Goal: Task Accomplishment & Management: Use online tool/utility

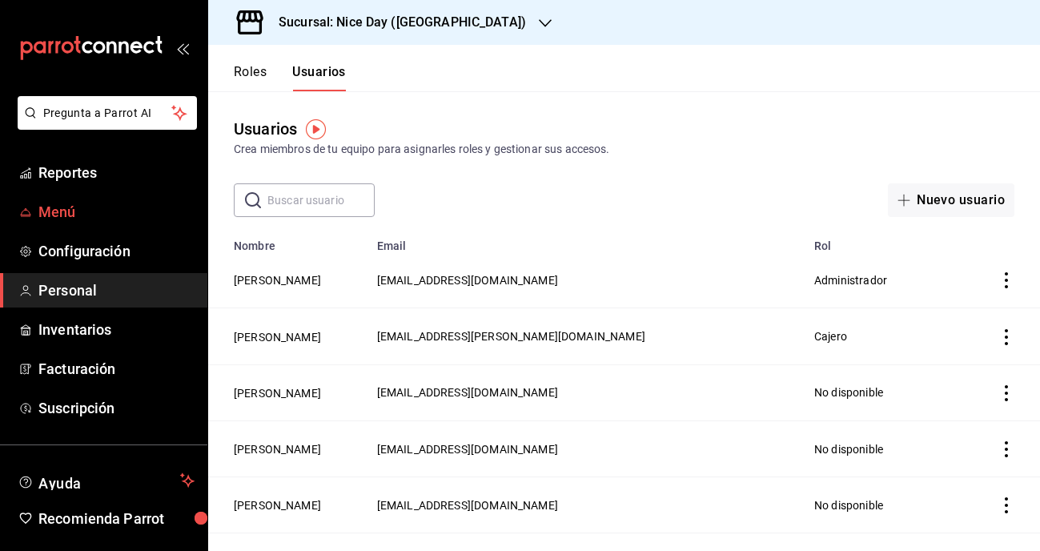
click at [54, 209] on span "Menú" at bounding box center [116, 212] width 156 height 22
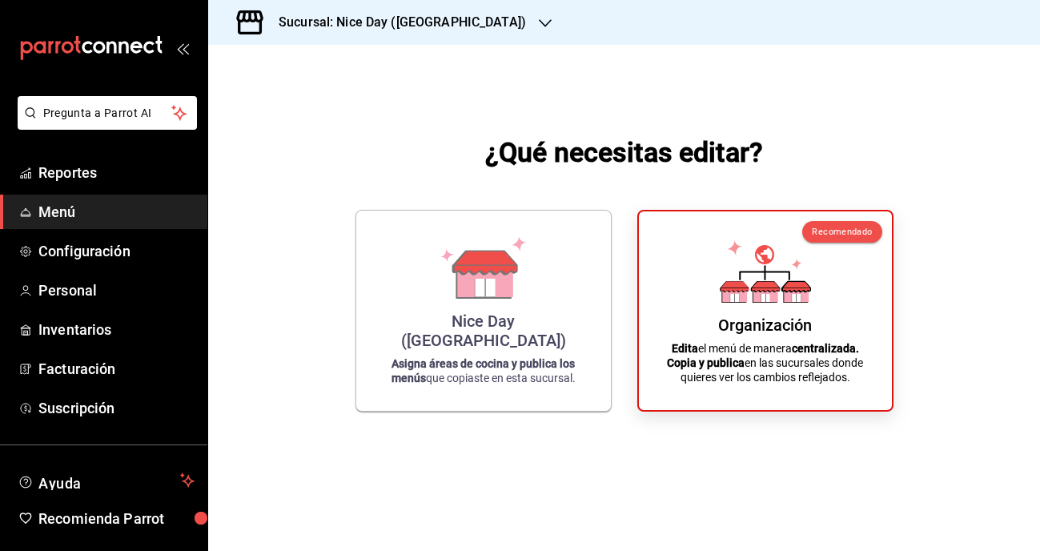
click at [423, 28] on h3 "Sucursal: Nice Day ([GEOGRAPHIC_DATA])" at bounding box center [396, 22] width 260 height 19
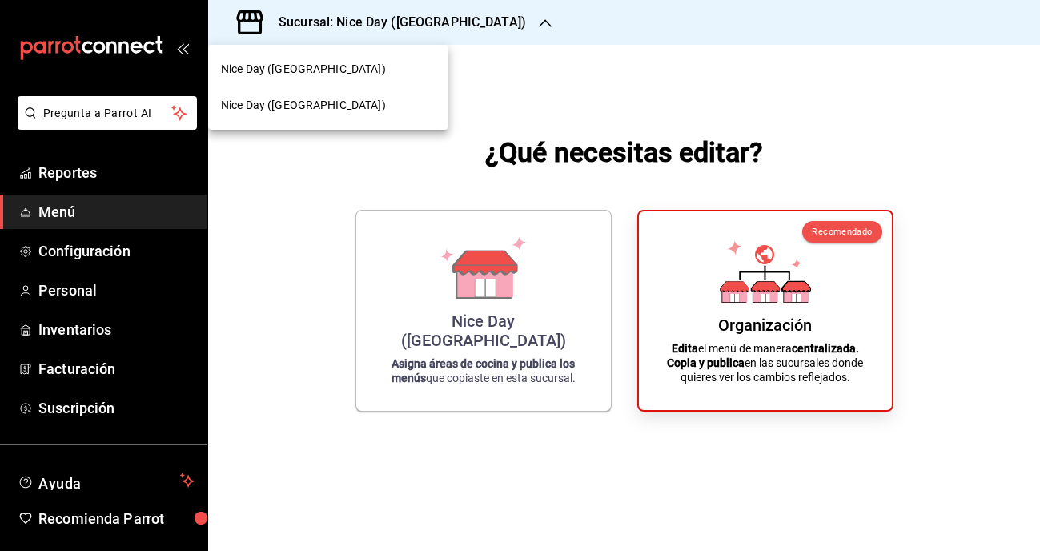
click at [369, 11] on div at bounding box center [520, 275] width 1040 height 551
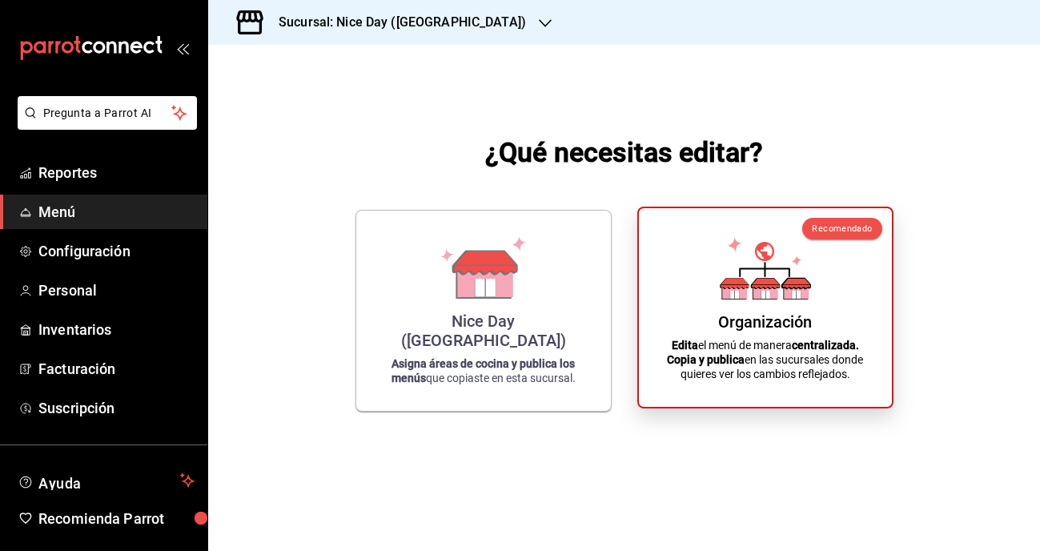
click at [782, 355] on p "Edita el menú de manera centralizada. Copia y publica en las sucursales donde q…" at bounding box center [765, 359] width 214 height 43
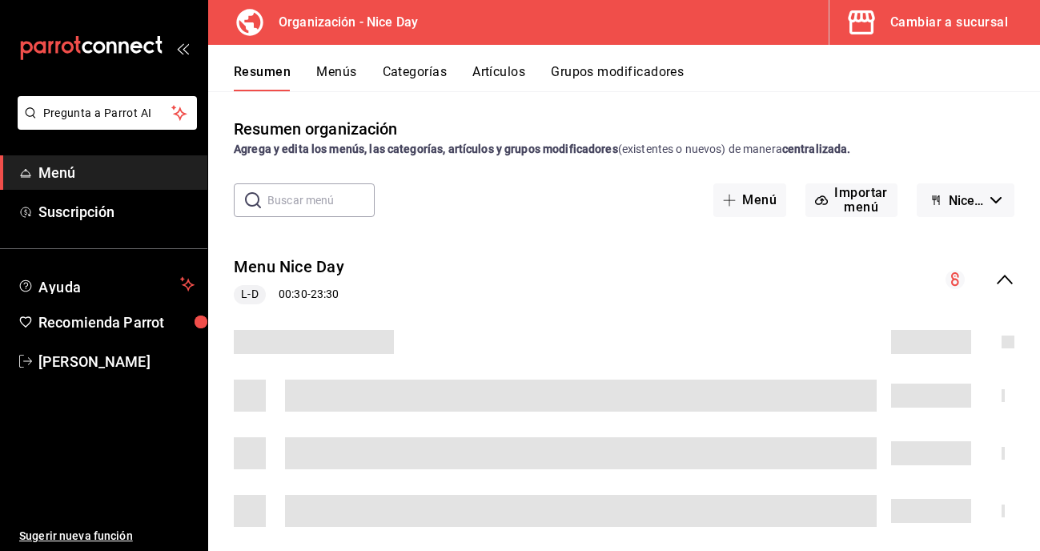
click at [948, 20] on div "Cambiar a sucursal" at bounding box center [949, 22] width 118 height 22
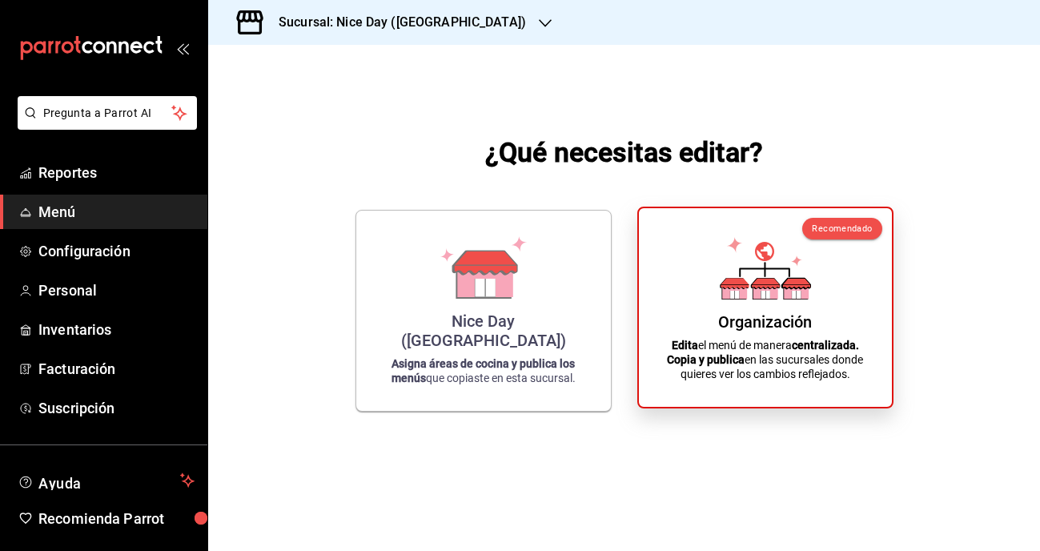
click at [763, 302] on div "Organización Edita el menú de manera centralizada. Copia y publica en las sucur…" at bounding box center [765, 307] width 214 height 173
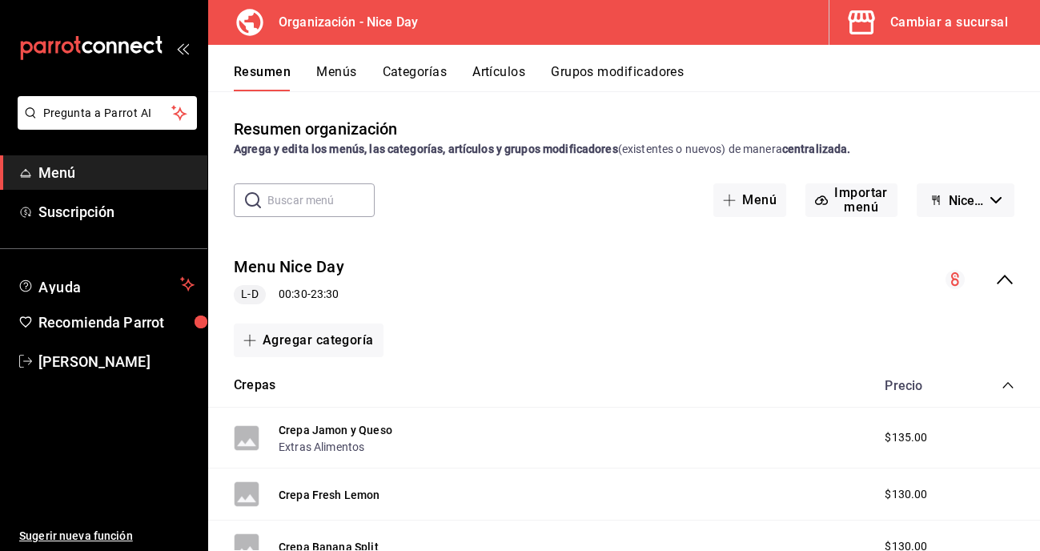
click at [505, 71] on button "Artículos" at bounding box center [498, 77] width 53 height 27
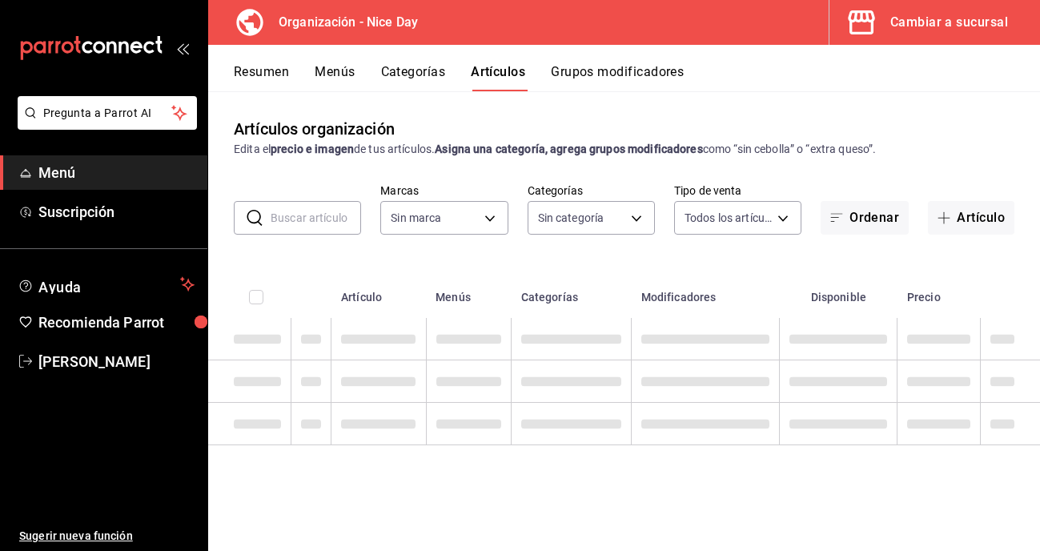
type input "d47212b9-ffe1-43aa-af1b-552604f4b056"
type input "ca520d49-e53a-41ac-8e5d-b44f6ea2ff36,5c83c641-f7ea-4d86-9ae6-eeeb3ef99c77,8c4ec…"
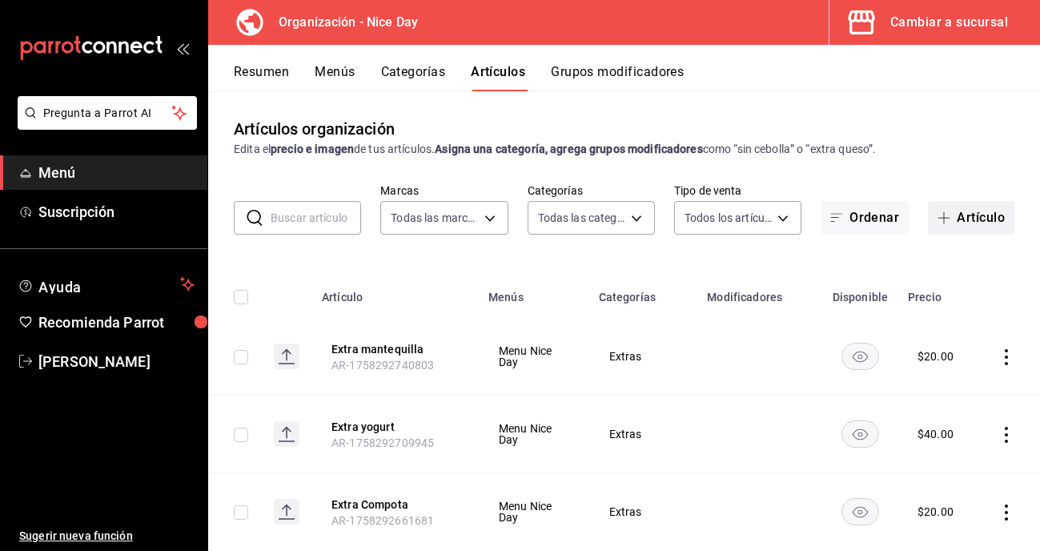
click at [976, 224] on button "Artículo" at bounding box center [971, 218] width 86 height 34
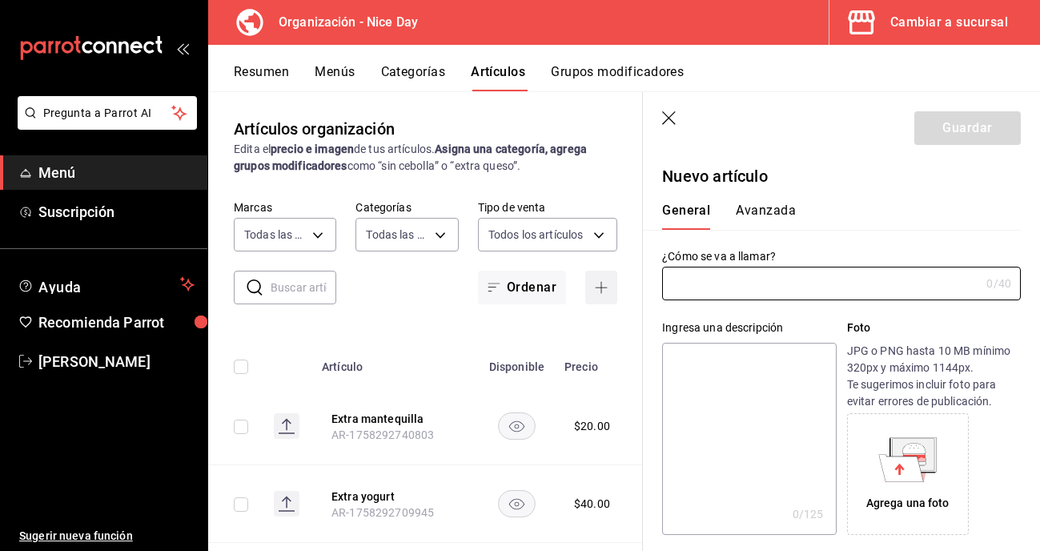
type input "AR-1758907088302"
click at [717, 274] on input "text" at bounding box center [821, 283] width 318 height 32
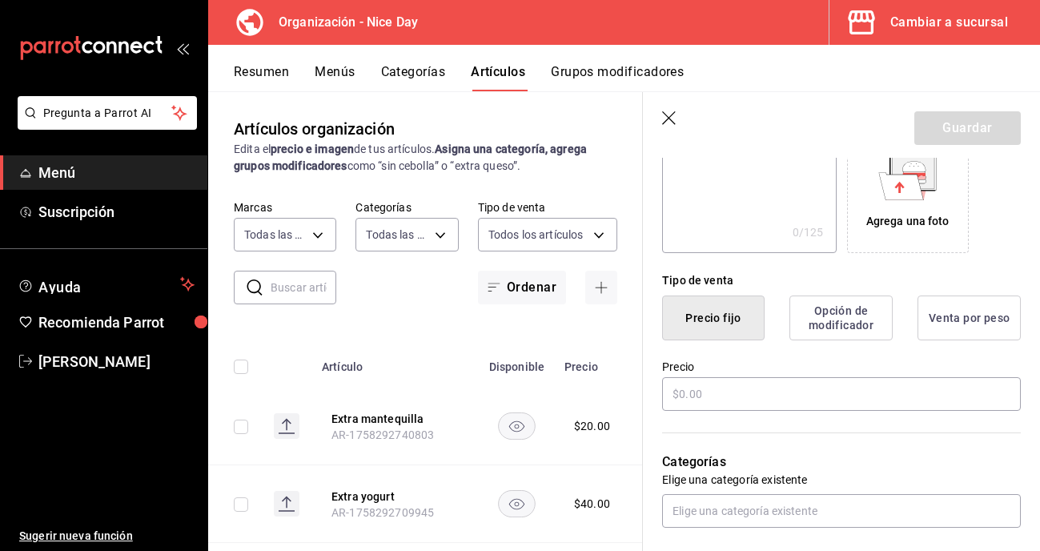
scroll to position [293, 0]
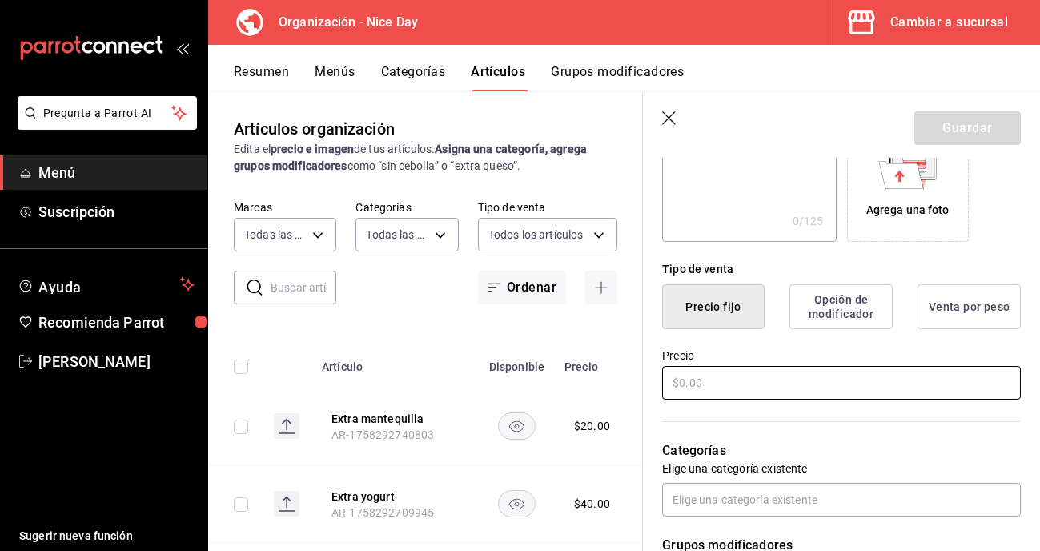
type input "Gorra Nice Day"
click at [726, 389] on input "text" at bounding box center [841, 383] width 359 height 34
type input "$350.00"
click at [834, 343] on div "Precio $350.00" at bounding box center [832, 365] width 378 height 73
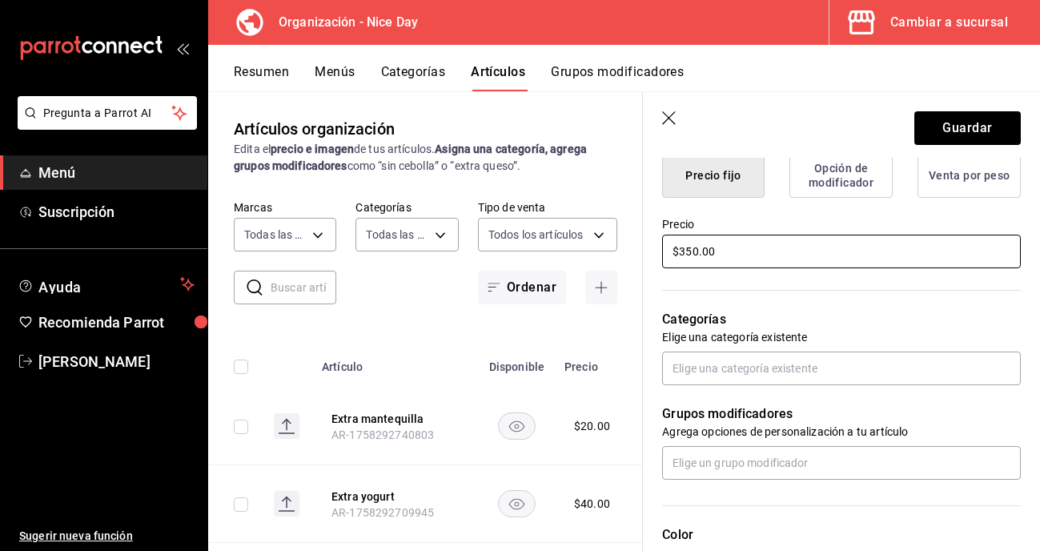
scroll to position [425, 0]
click at [811, 399] on div "Grupos modificadores Agrega opciones de personalización a tu artículo" at bounding box center [832, 431] width 378 height 94
click at [610, 78] on button "Grupos modificadores" at bounding box center [617, 77] width 133 height 27
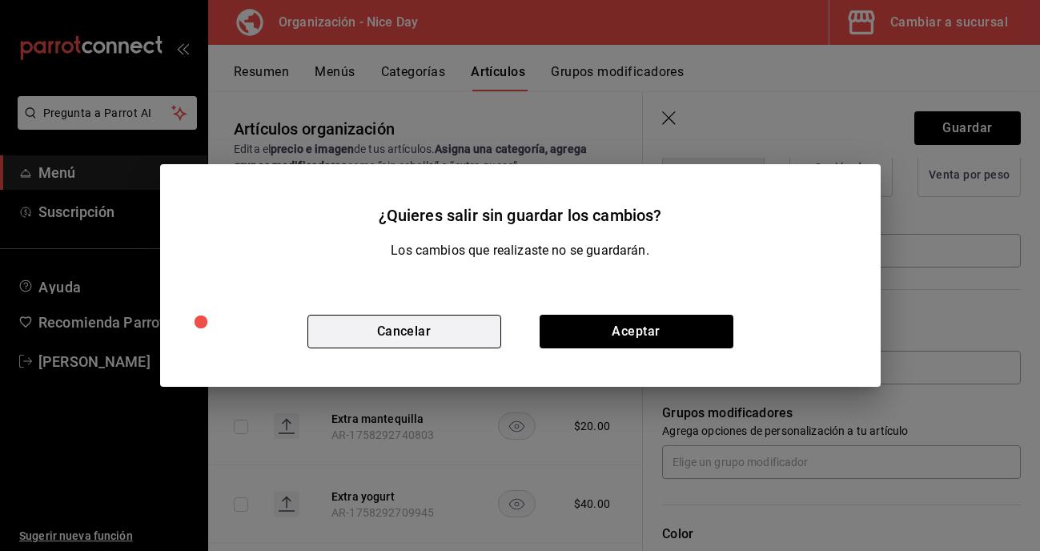
click at [431, 333] on button "Cancelar" at bounding box center [404, 332] width 194 height 34
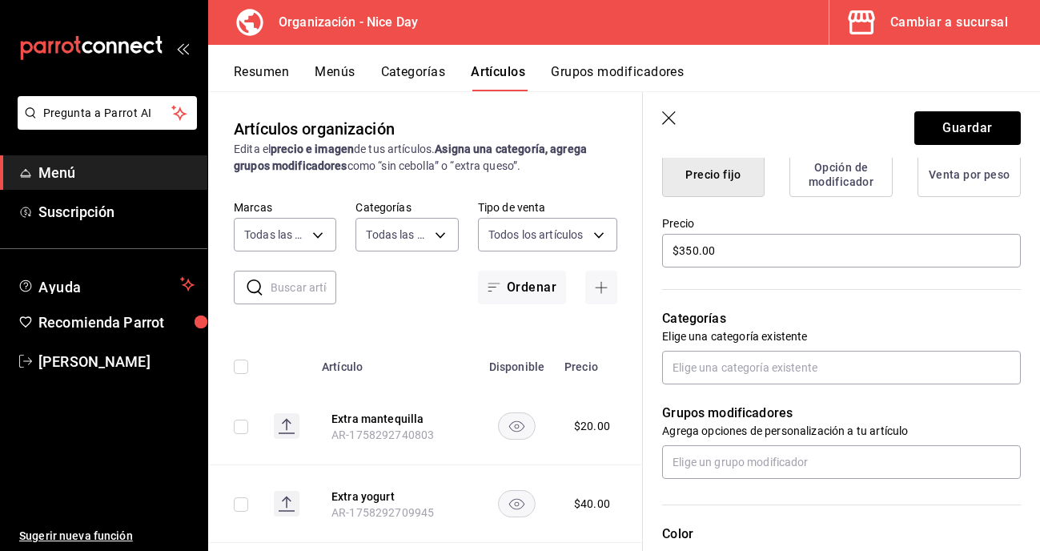
click at [614, 74] on button "Grupos modificadores" at bounding box center [617, 77] width 133 height 27
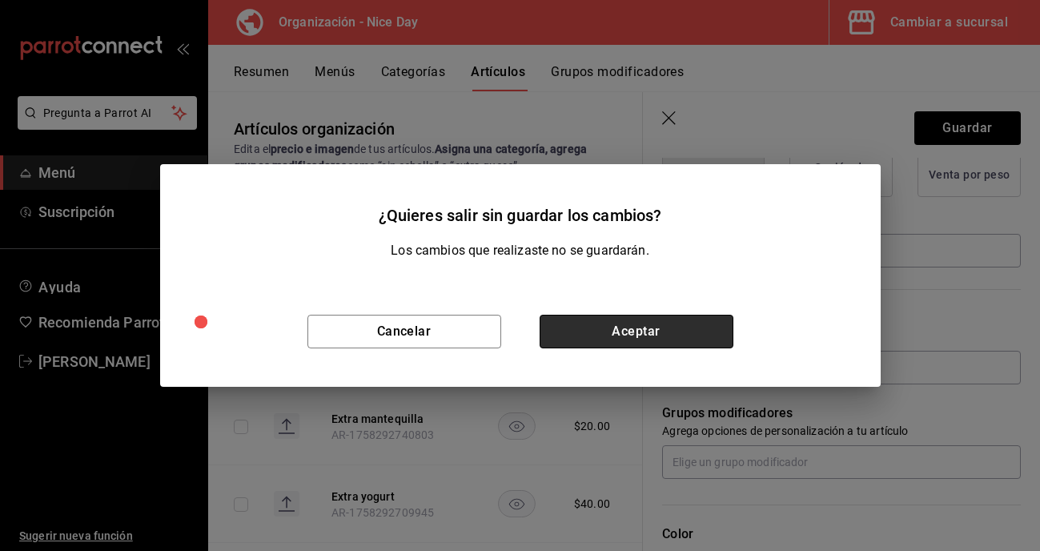
click at [572, 338] on button "Aceptar" at bounding box center [636, 332] width 194 height 34
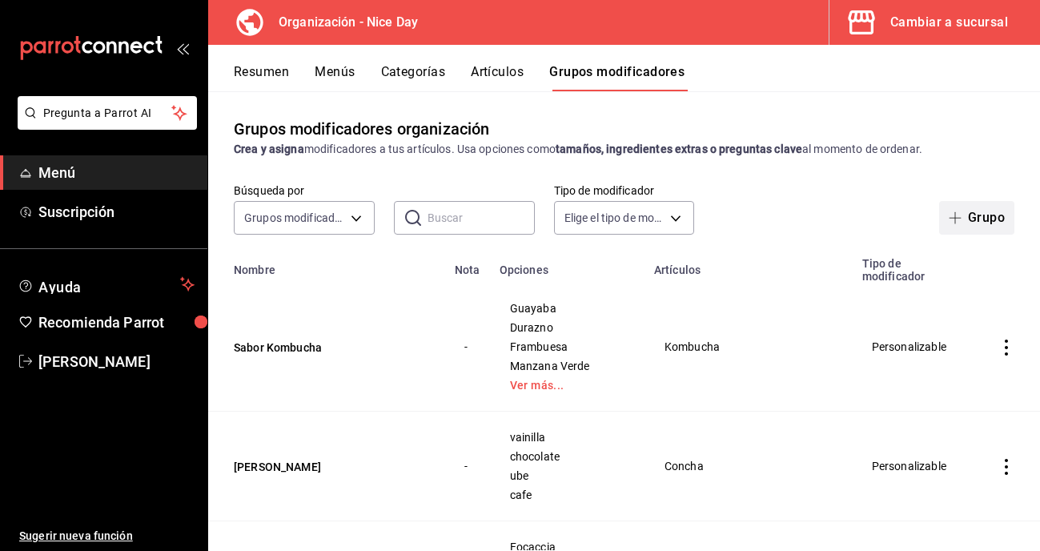
click at [969, 202] on button "Grupo" at bounding box center [976, 218] width 75 height 34
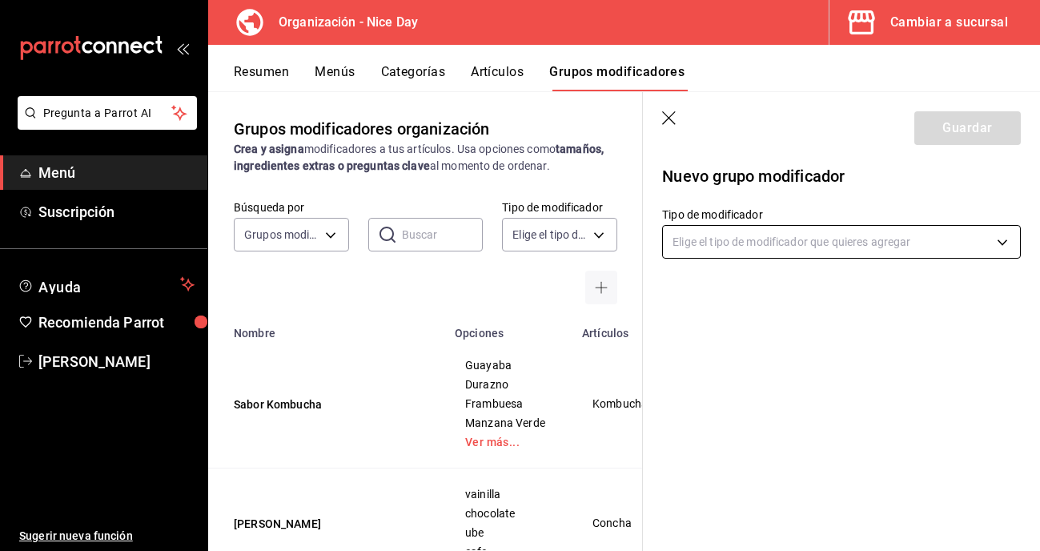
click at [736, 238] on body "Pregunta a Parrot AI Menú Suscripción Ayuda Recomienda Parrot [PERSON_NAME] Sug…" at bounding box center [520, 275] width 1040 height 551
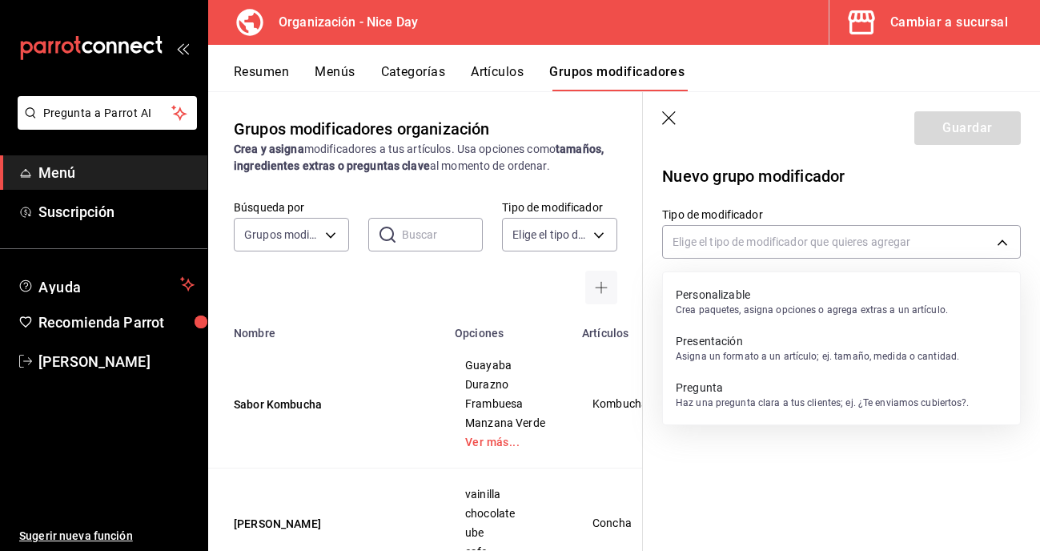
click at [720, 301] on p "Personalizable" at bounding box center [811, 295] width 272 height 16
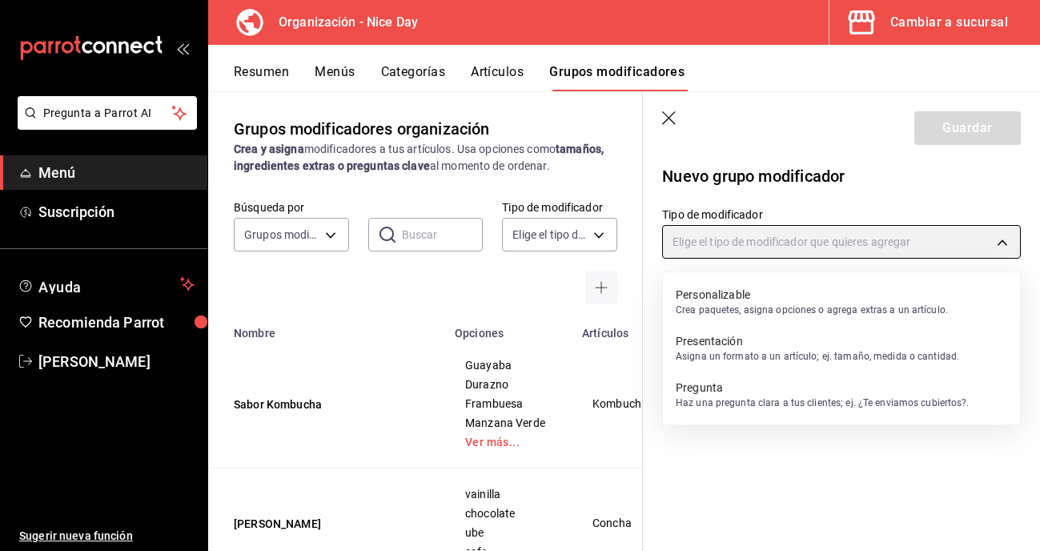
type input "CUSTOMIZABLE"
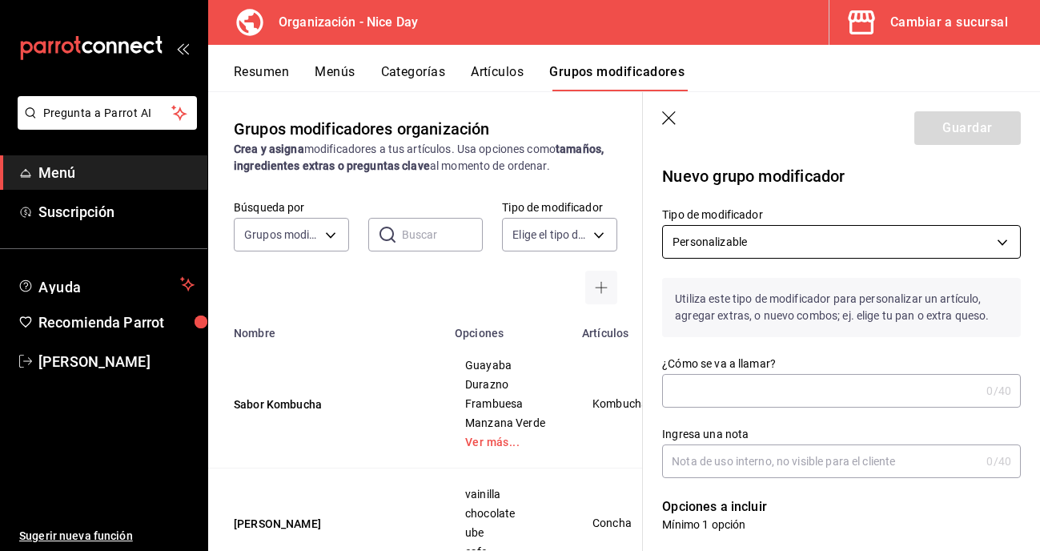
click at [739, 254] on body "Pregunta a Parrot AI Menú Suscripción Ayuda Recomienda Parrot [PERSON_NAME] Sug…" at bounding box center [520, 275] width 1040 height 551
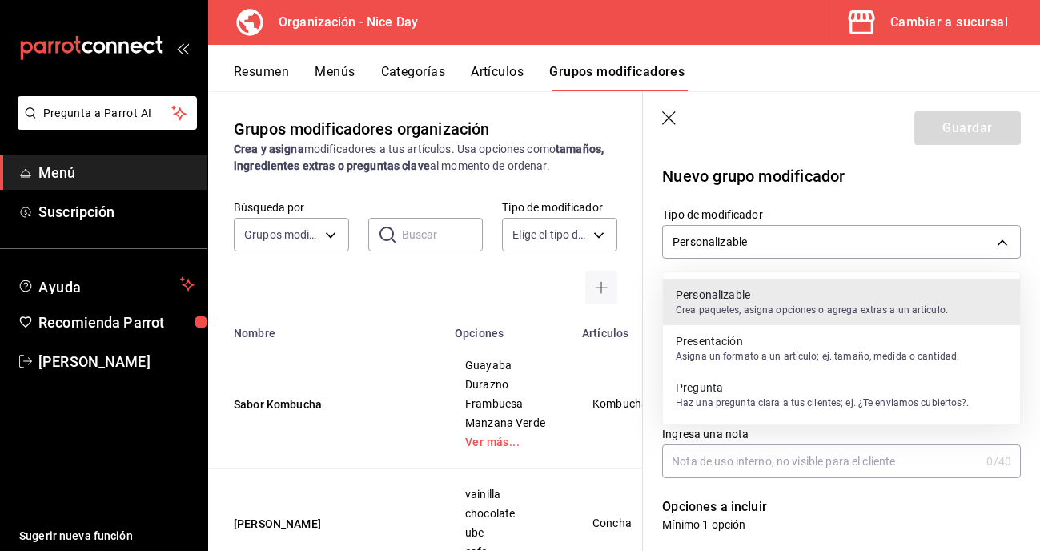
click at [737, 314] on p "Crea paquetes, asigna opciones o agrega extras a un artículo." at bounding box center [811, 310] width 272 height 14
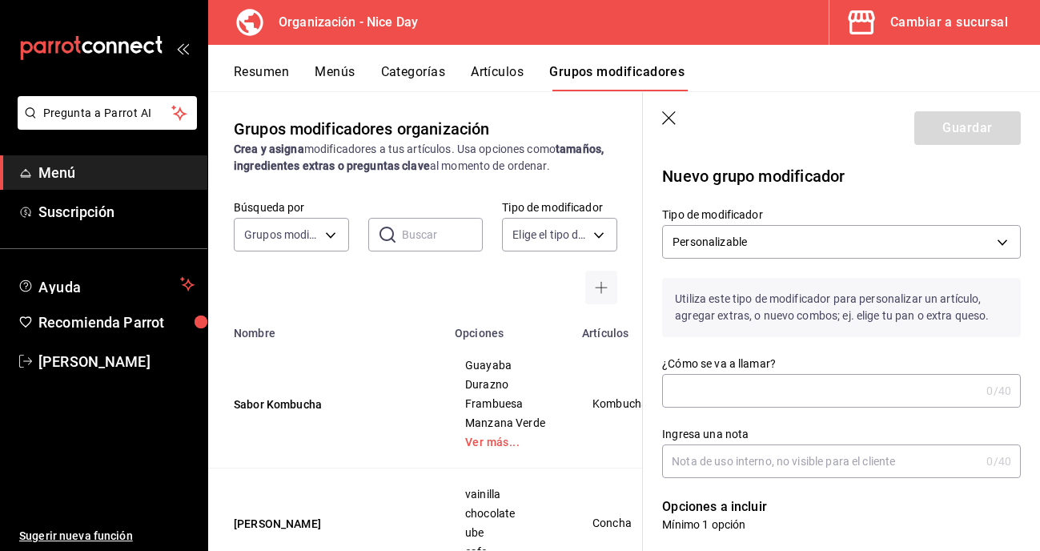
click at [715, 399] on input "¿Cómo se va a llamar?" at bounding box center [821, 391] width 318 height 32
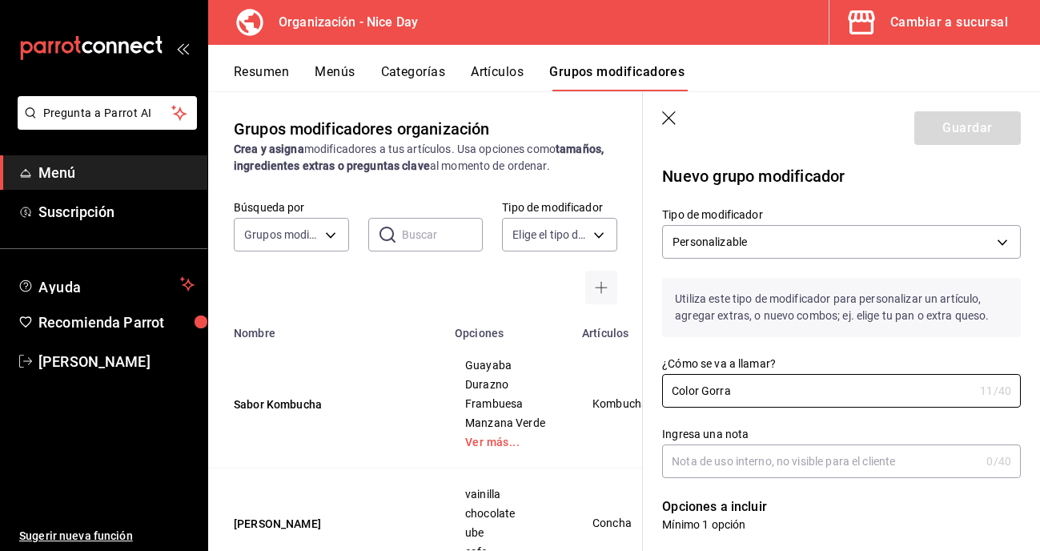
type input "Color Gorra"
click at [723, 466] on input "Ingresa una nota" at bounding box center [821, 461] width 318 height 32
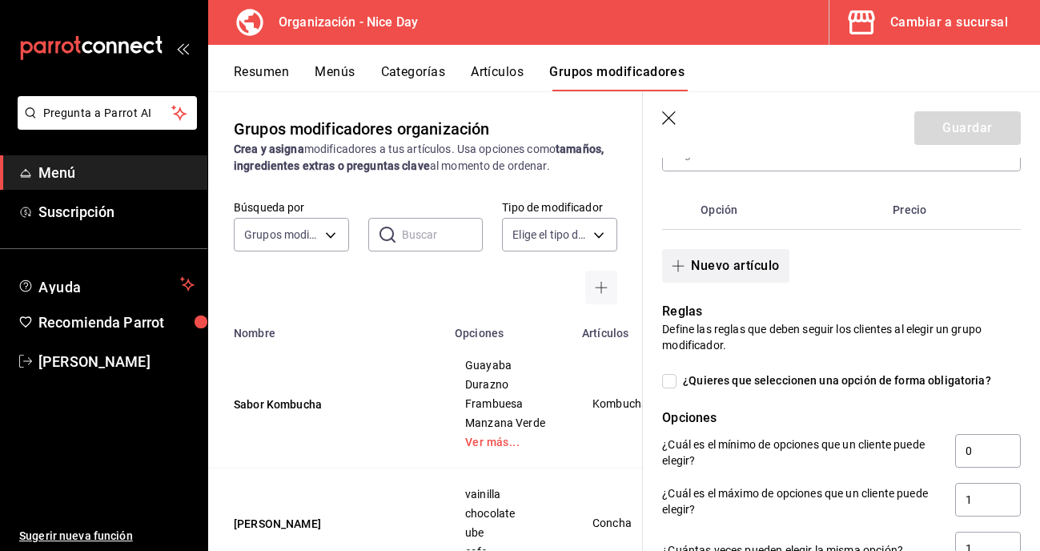
scroll to position [418, 0]
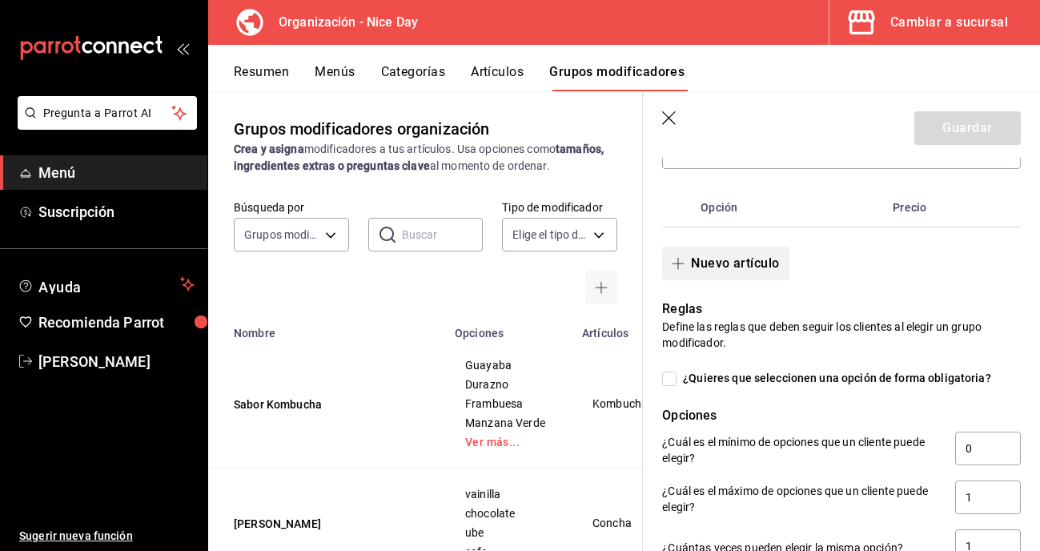
click at [675, 258] on icon "button" at bounding box center [677, 263] width 13 height 13
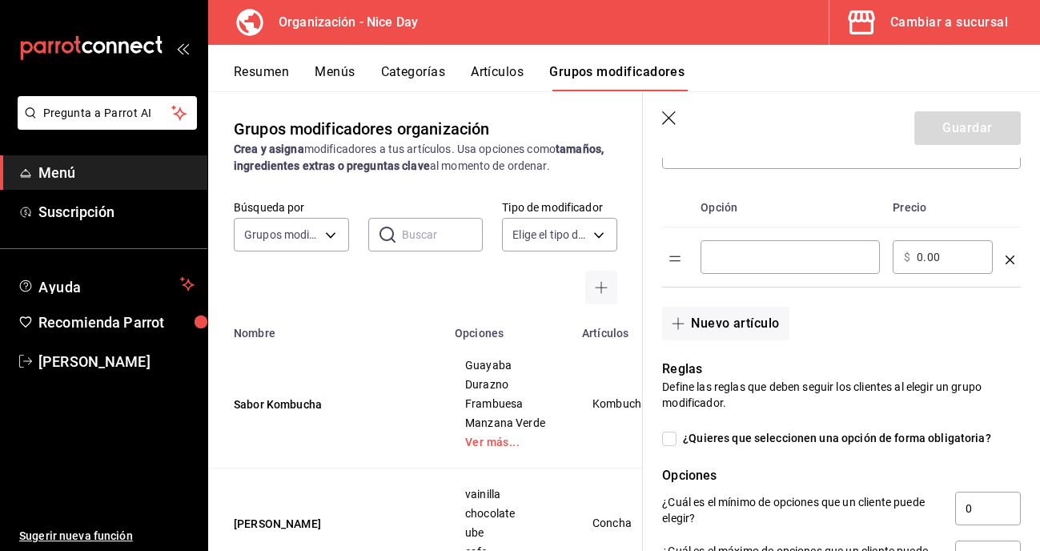
click at [776, 258] on input "optionsTable" at bounding box center [789, 257] width 157 height 16
type input "Rosa"
click at [687, 329] on span "button" at bounding box center [680, 323] width 19 height 13
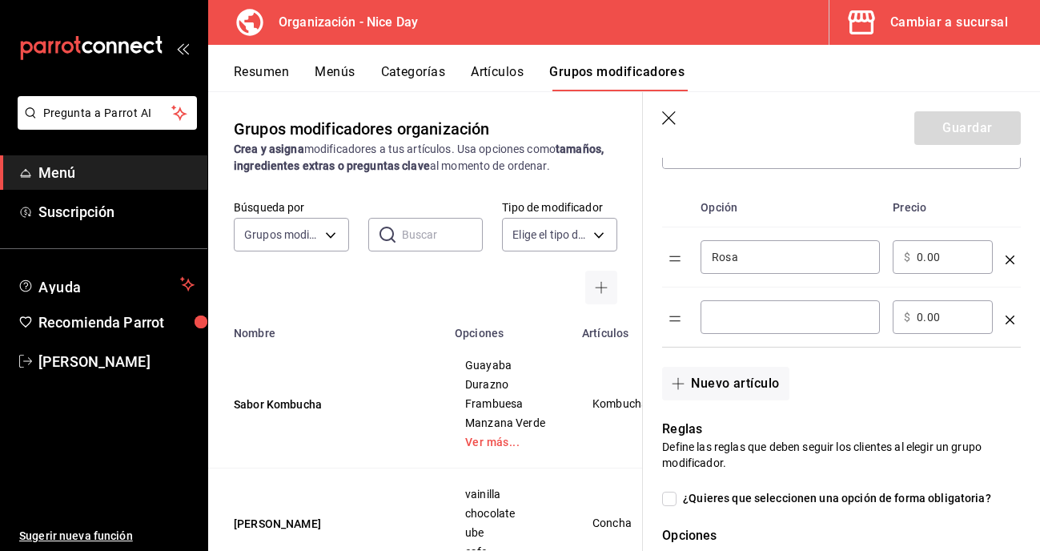
click at [721, 323] on input "optionsTable" at bounding box center [789, 317] width 157 height 16
type input "Gris"
click at [679, 385] on icon "button" at bounding box center [677, 383] width 13 height 13
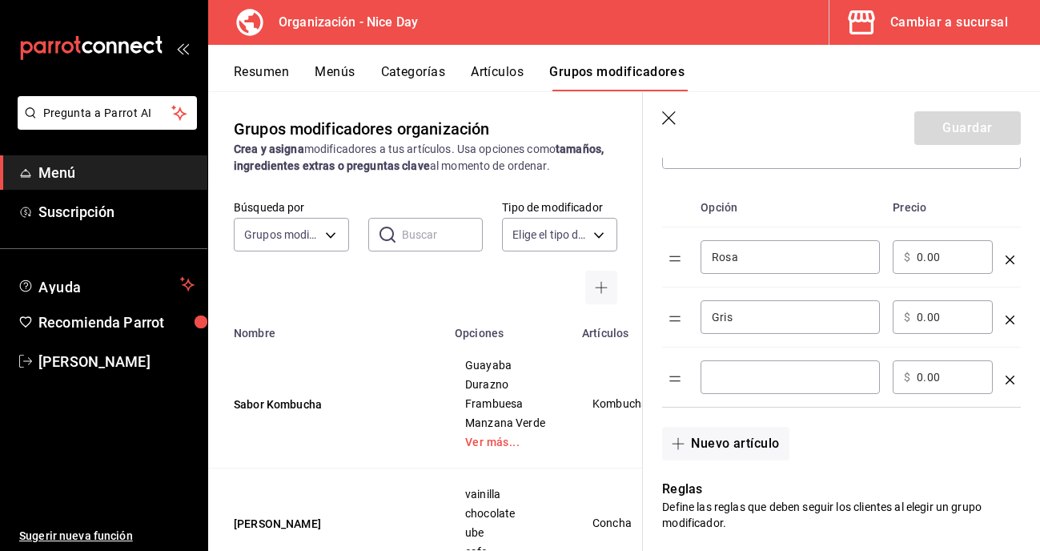
click at [727, 383] on input "optionsTable" at bounding box center [789, 377] width 157 height 16
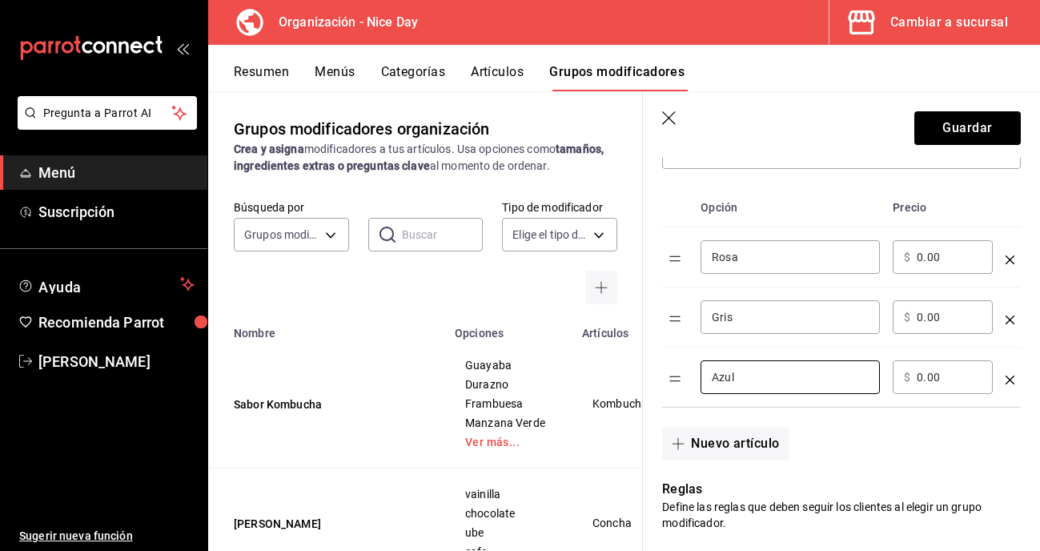
type input "Azul"
click at [864, 431] on div "Nuevo artículo" at bounding box center [832, 433] width 378 height 53
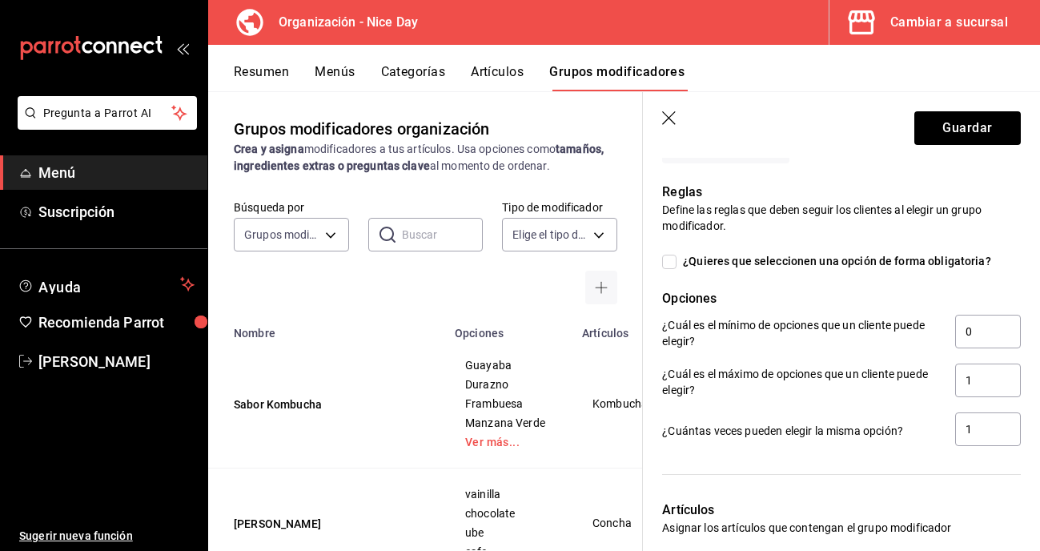
scroll to position [665, 0]
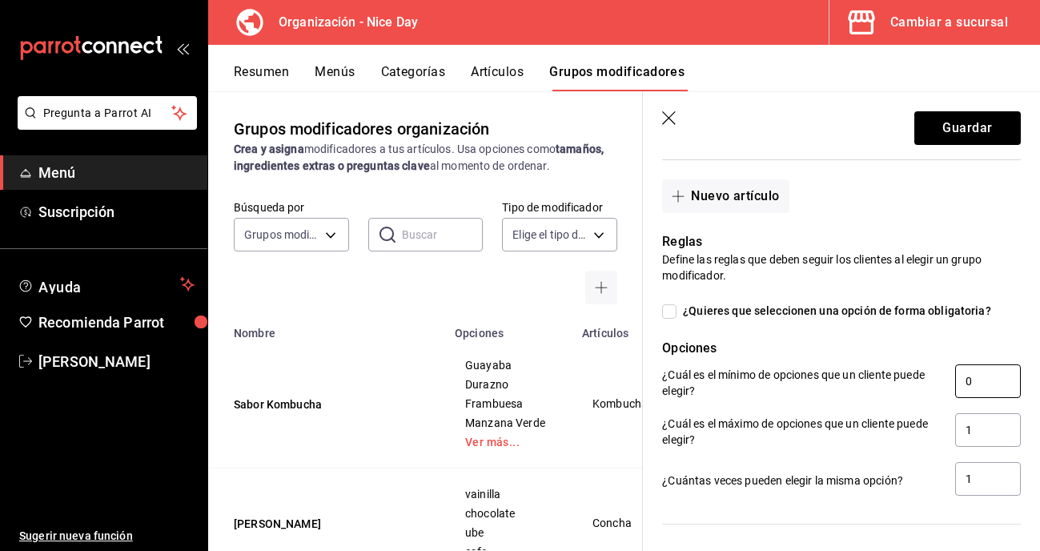
click at [977, 385] on input "0" at bounding box center [988, 381] width 66 height 34
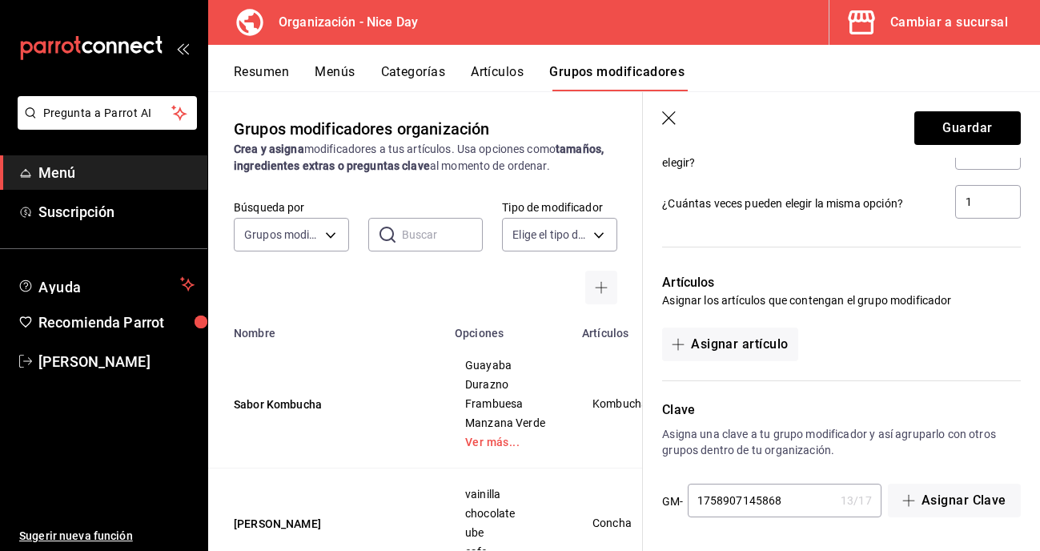
scroll to position [942, 0]
type input "1"
click at [946, 125] on button "Guardar" at bounding box center [967, 128] width 106 height 34
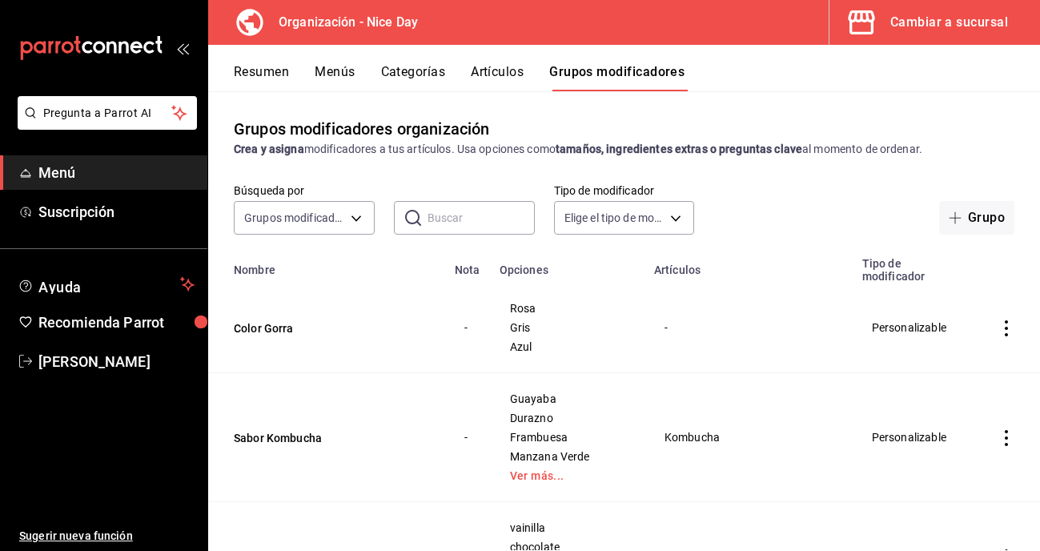
click at [498, 74] on button "Artículos" at bounding box center [497, 77] width 53 height 27
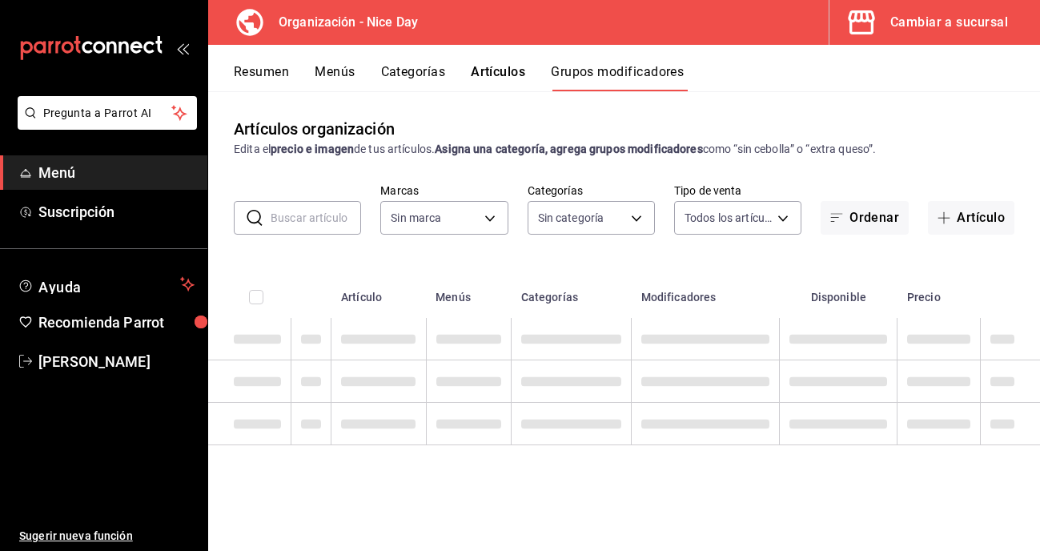
type input "d47212b9-ffe1-43aa-af1b-552604f4b056"
type input "ca520d49-e53a-41ac-8e5d-b44f6ea2ff36,5c83c641-f7ea-4d86-9ae6-eeeb3ef99c77,8c4ec…"
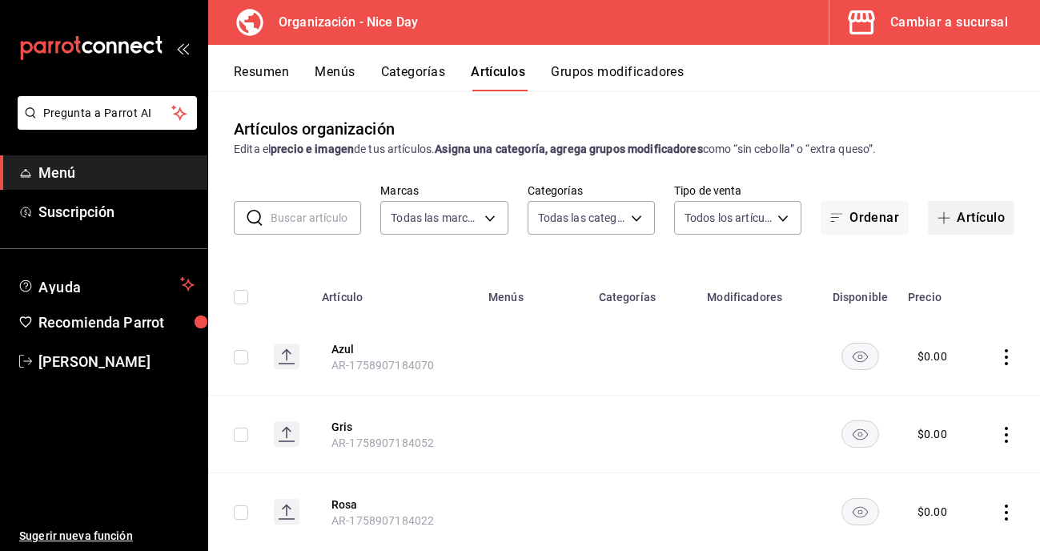
click at [943, 207] on button "Artículo" at bounding box center [971, 218] width 86 height 34
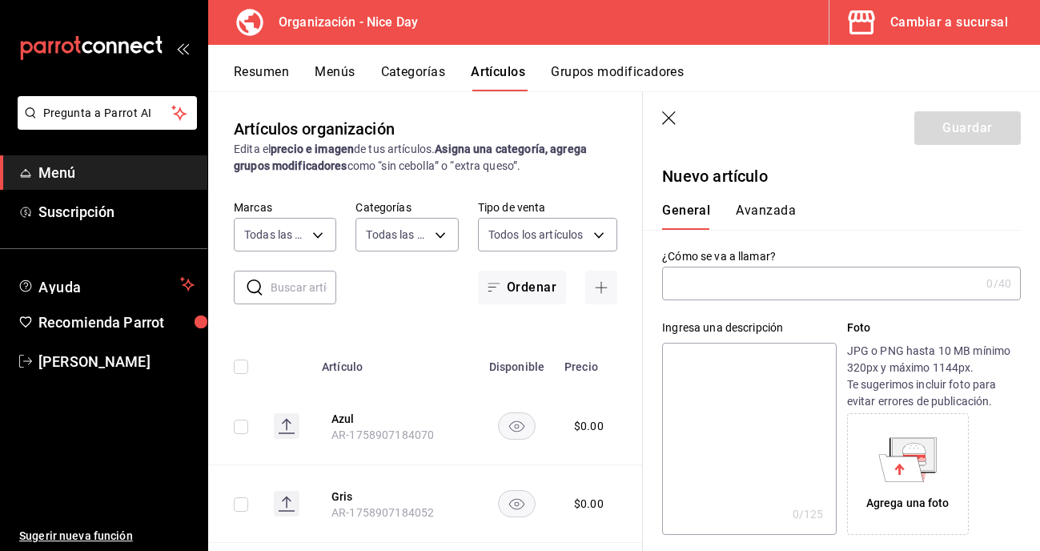
click at [726, 295] on input "text" at bounding box center [821, 283] width 318 height 32
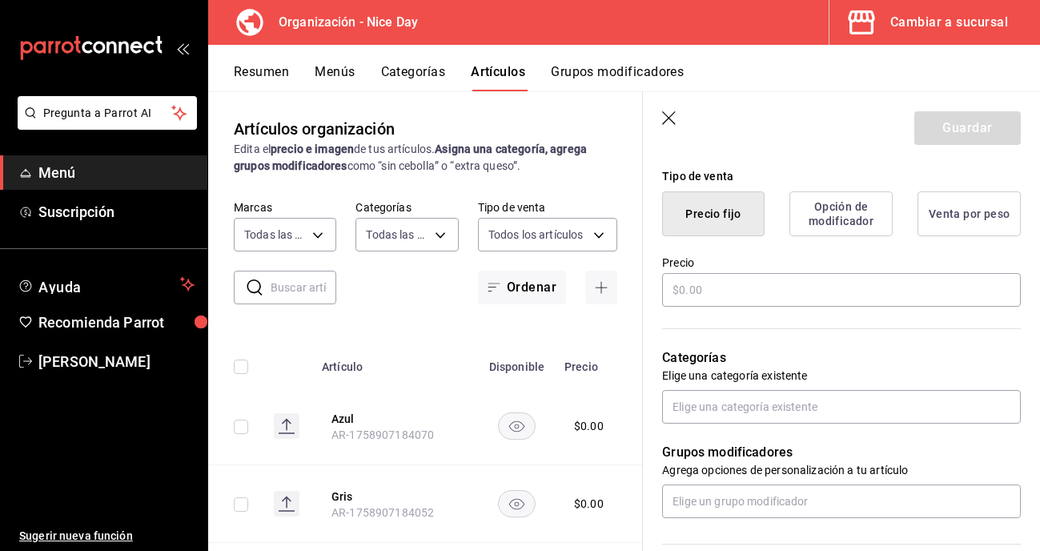
scroll to position [374, 0]
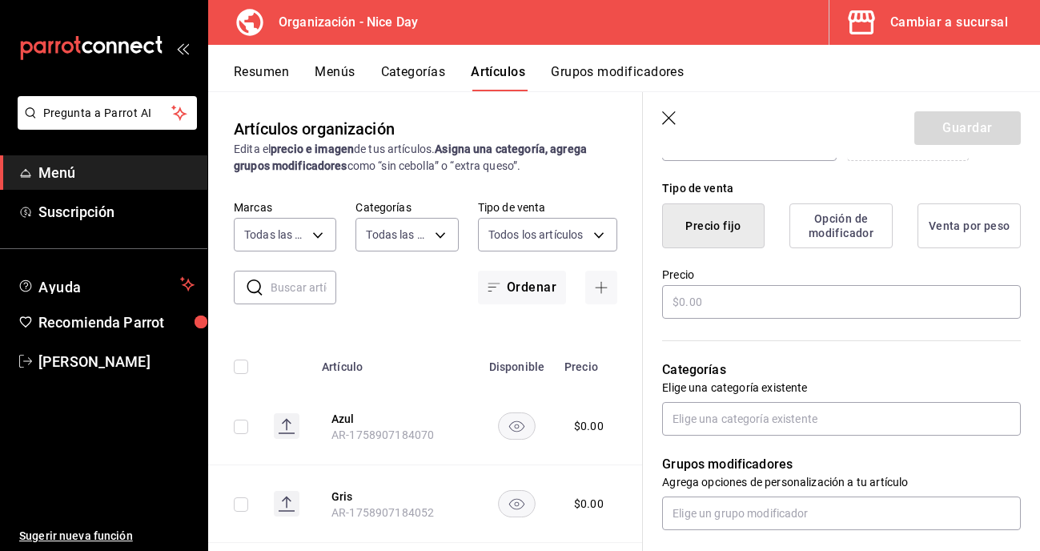
type input "Gorra Nice Day"
click at [695, 277] on label "Precio" at bounding box center [841, 274] width 359 height 11
click at [683, 301] on input "text" at bounding box center [841, 302] width 359 height 34
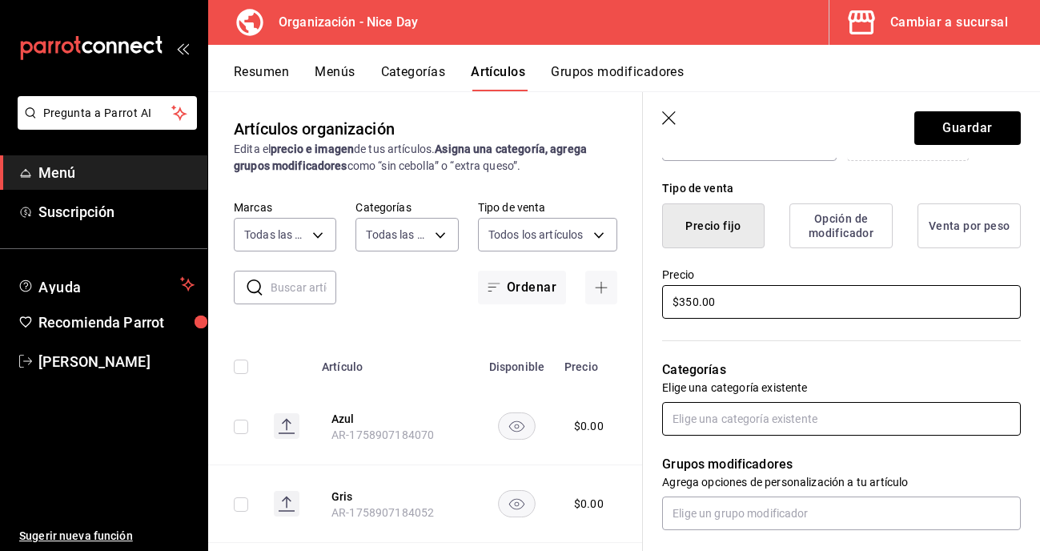
type input "$350.00"
click at [792, 415] on input "text" at bounding box center [841, 419] width 359 height 34
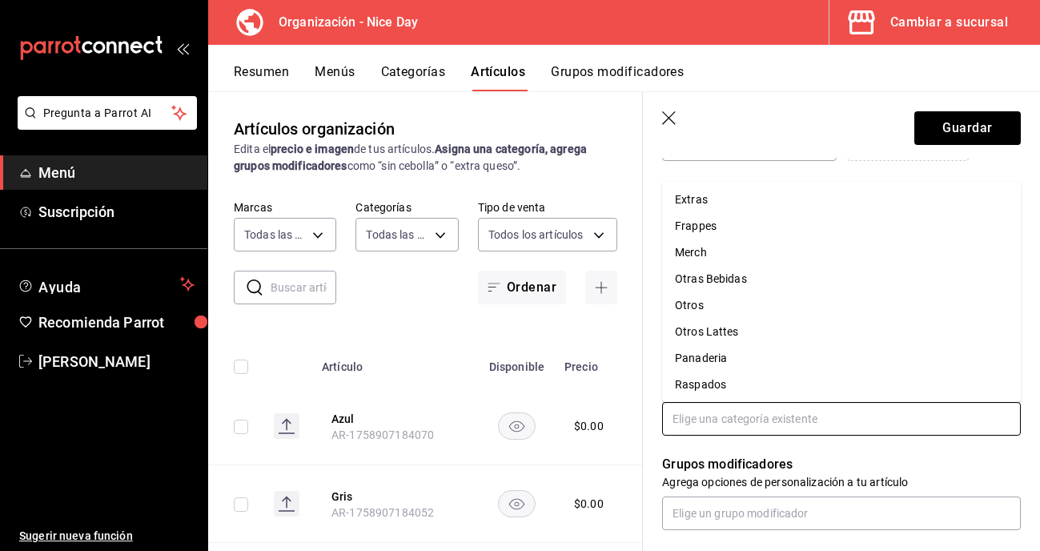
scroll to position [162, 0]
click at [720, 254] on li "Merch" at bounding box center [841, 251] width 359 height 26
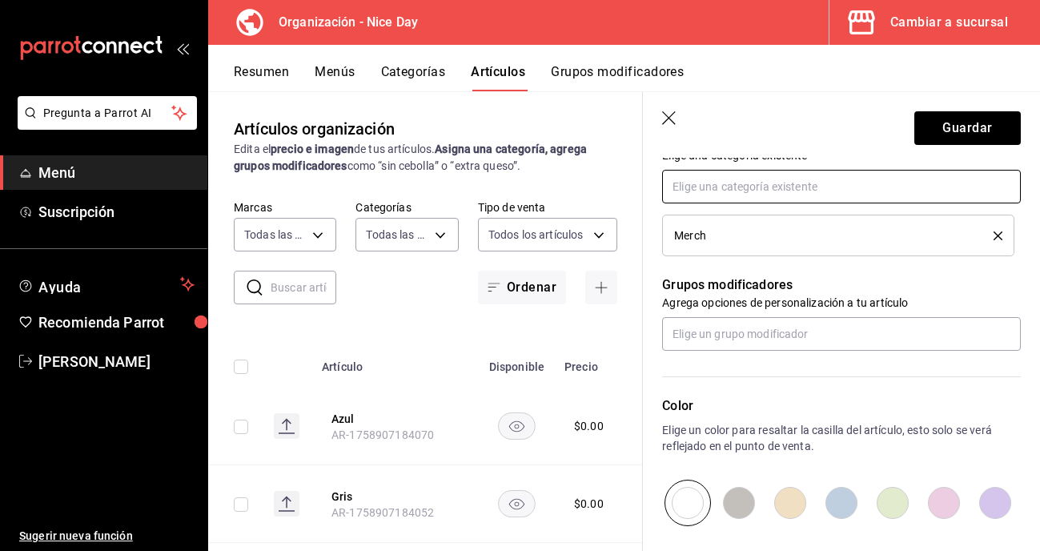
scroll to position [617, 0]
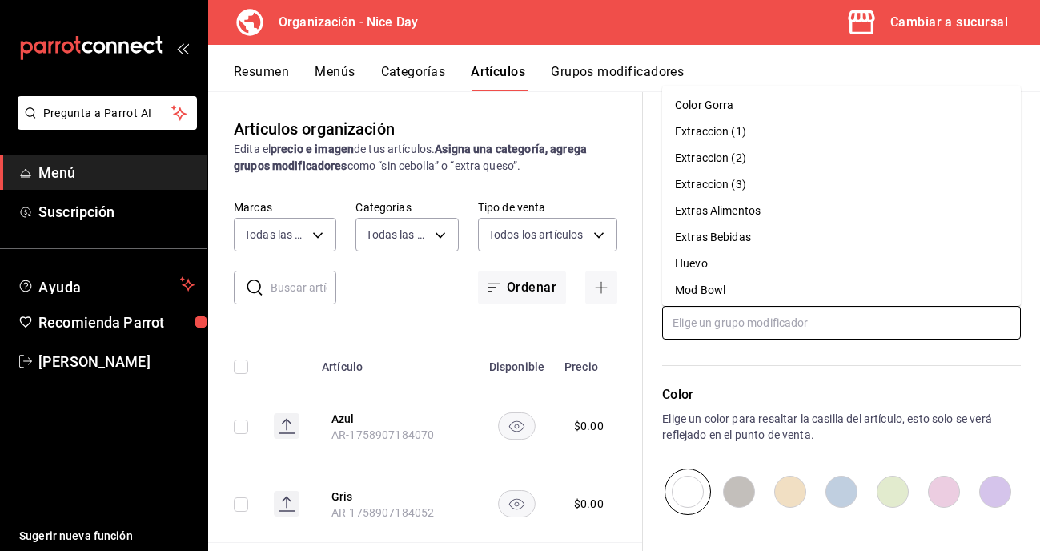
click at [751, 328] on input "text" at bounding box center [841, 323] width 359 height 34
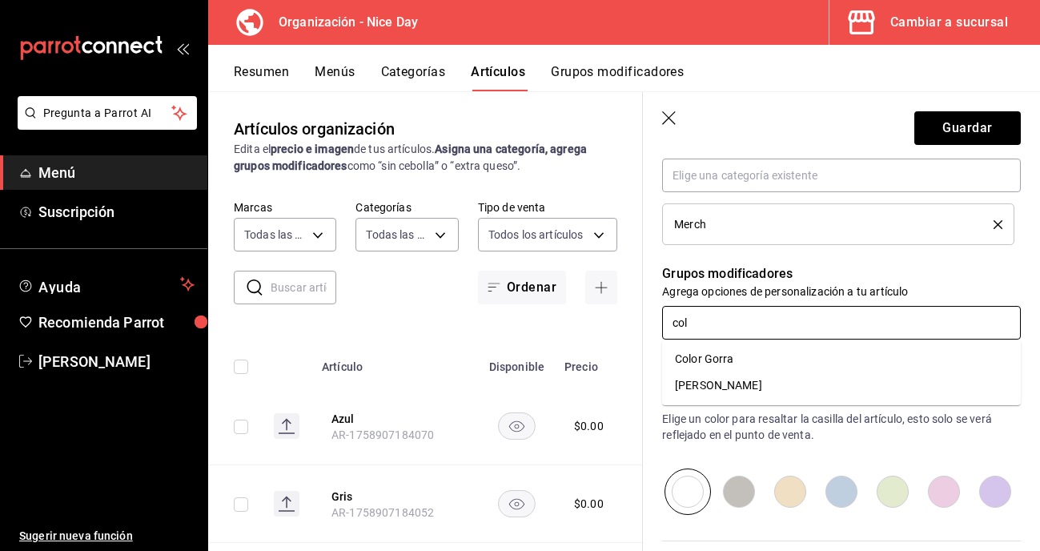
type input "colo"
click at [733, 360] on li "Color Gorra" at bounding box center [841, 359] width 359 height 26
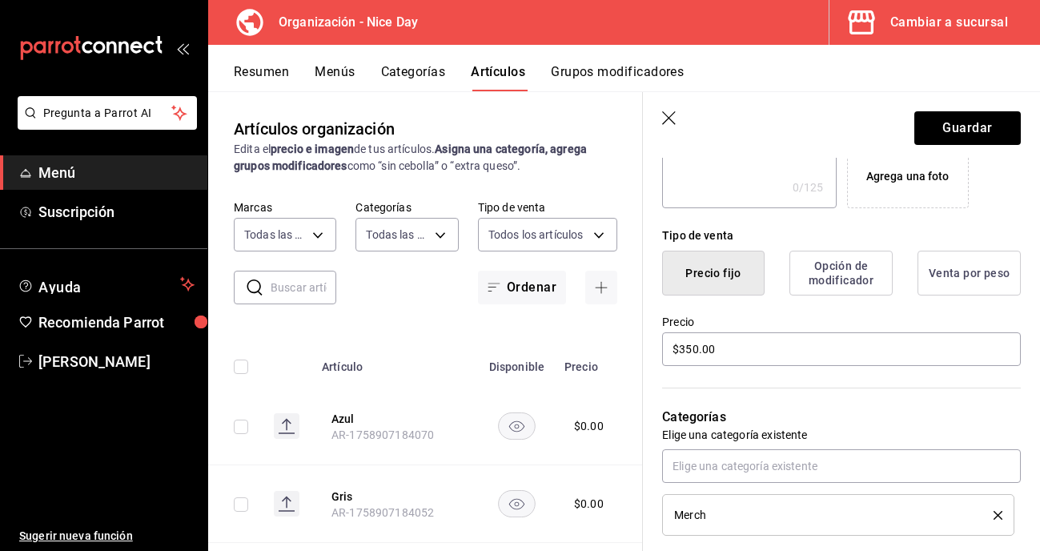
scroll to position [225, 0]
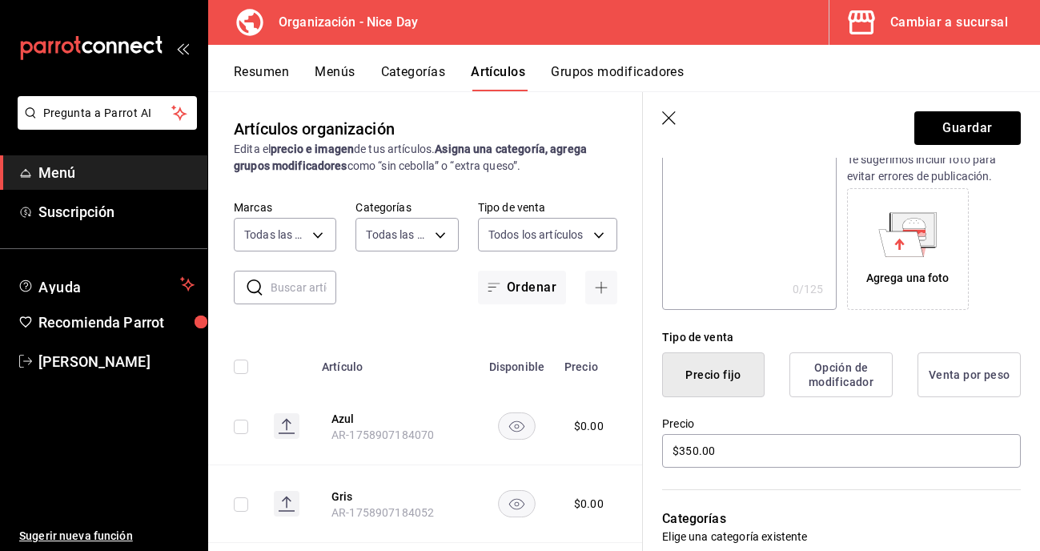
click at [952, 107] on header "Guardar" at bounding box center [841, 125] width 397 height 66
click at [947, 122] on button "Guardar" at bounding box center [967, 128] width 106 height 34
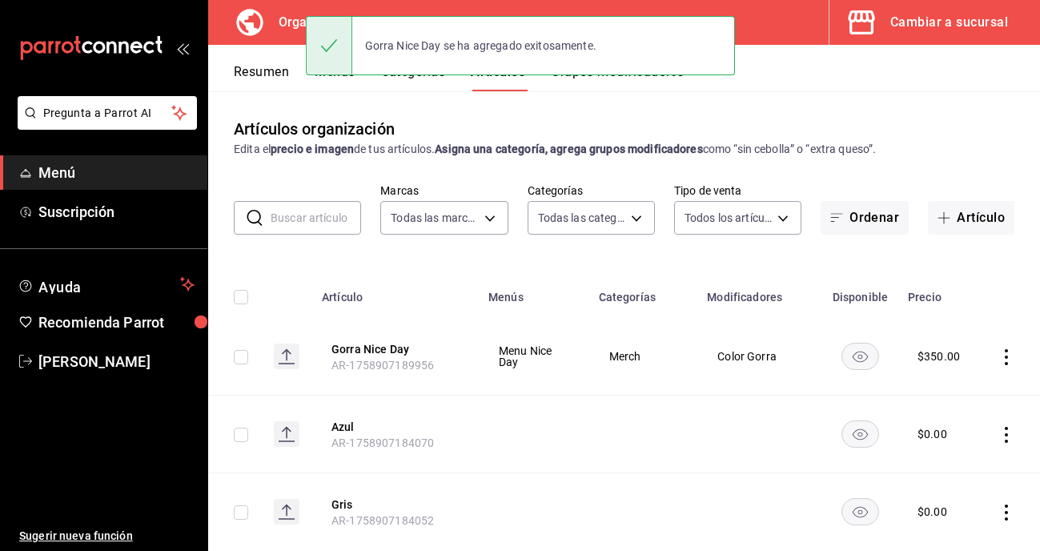
click at [333, 86] on button "Menús" at bounding box center [335, 77] width 40 height 27
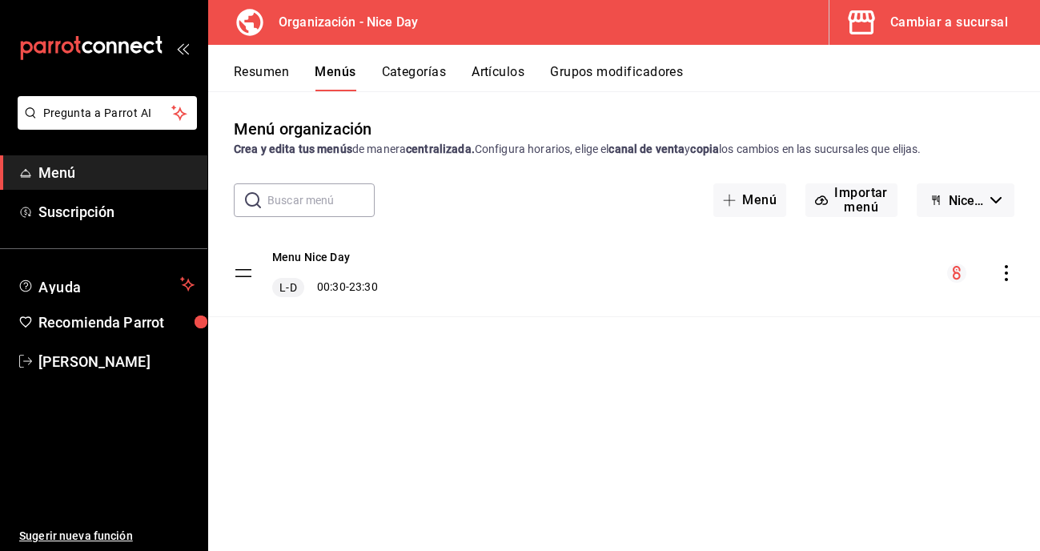
click at [1012, 275] on icon "actions" at bounding box center [1006, 273] width 16 height 16
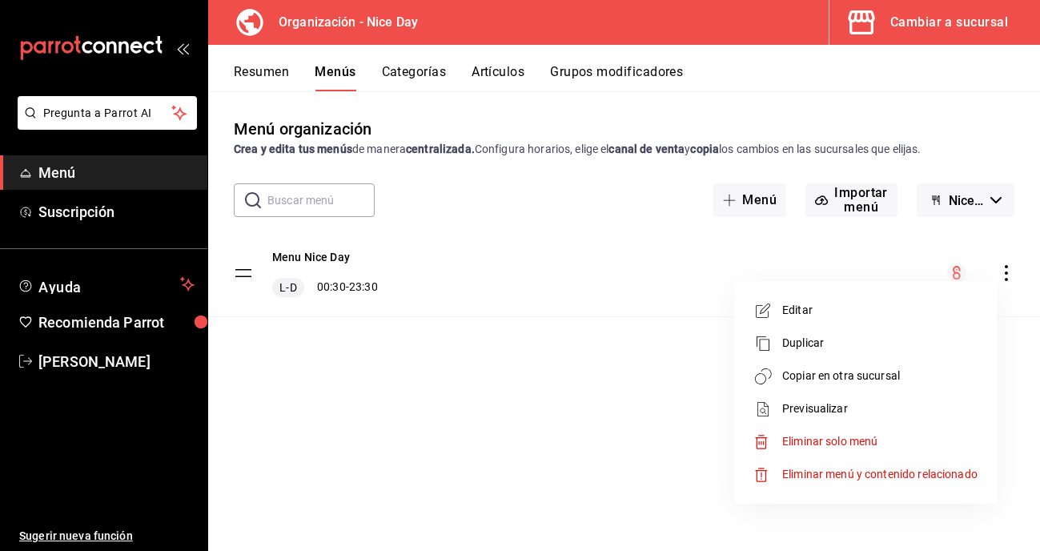
click at [818, 385] on li "Copiar en otra sucursal" at bounding box center [865, 375] width 250 height 33
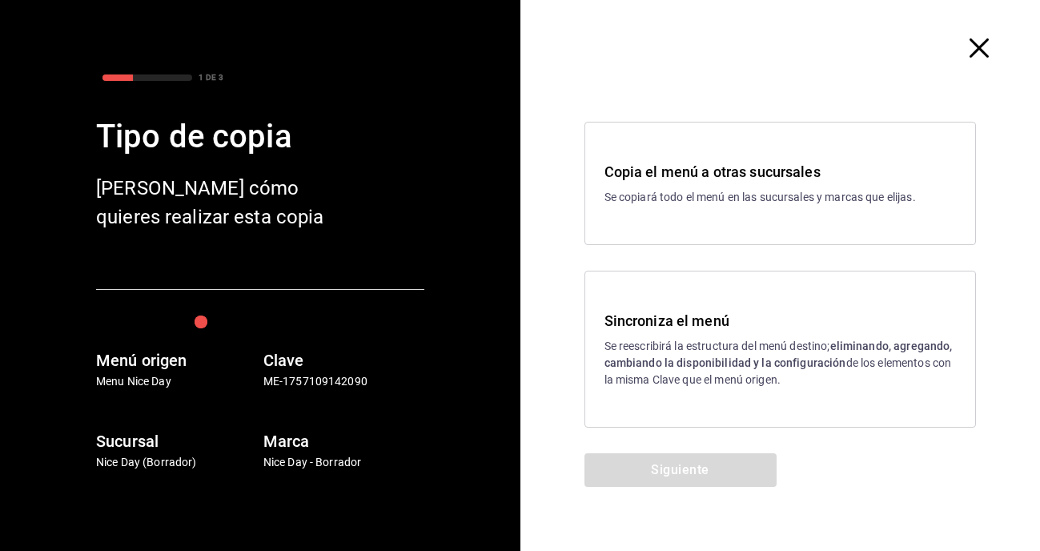
click at [674, 320] on h3 "Sincroniza el menú" at bounding box center [780, 321] width 352 height 22
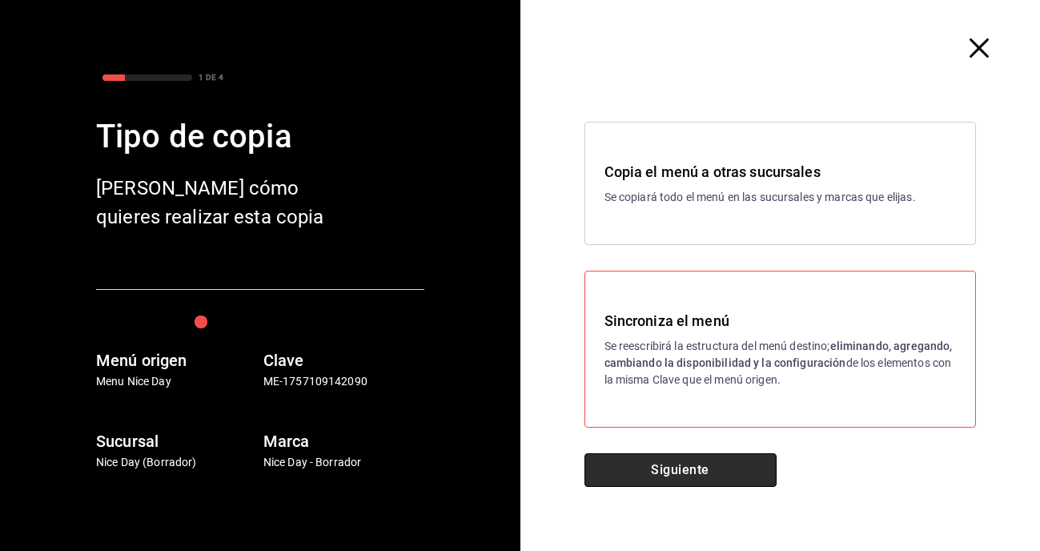
click at [655, 484] on button "Siguiente" at bounding box center [680, 470] width 192 height 34
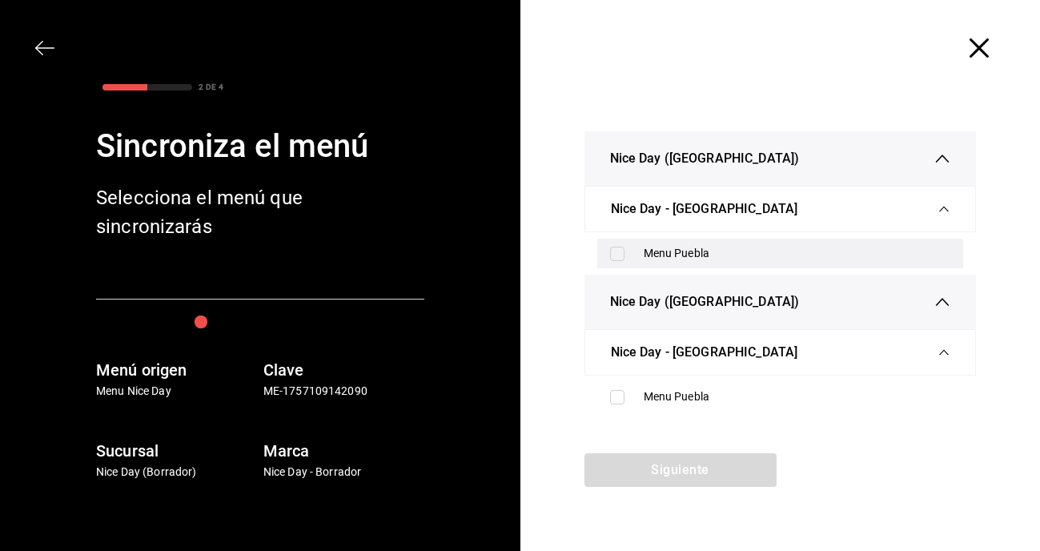
click at [632, 249] on div "Menu Puebla" at bounding box center [780, 253] width 367 height 30
checkbox input "true"
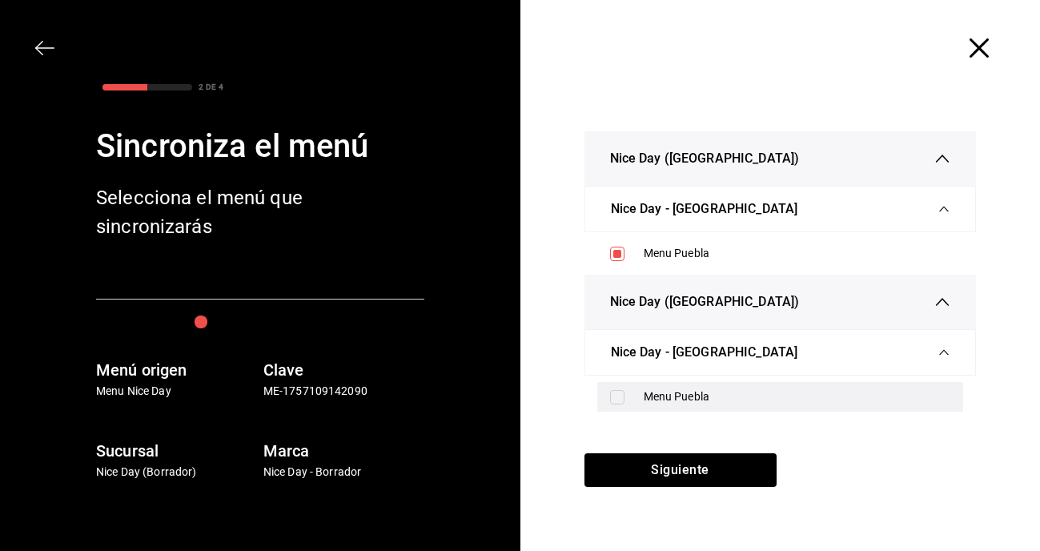
click at [623, 392] on input "checkbox" at bounding box center [617, 397] width 14 height 14
checkbox input "true"
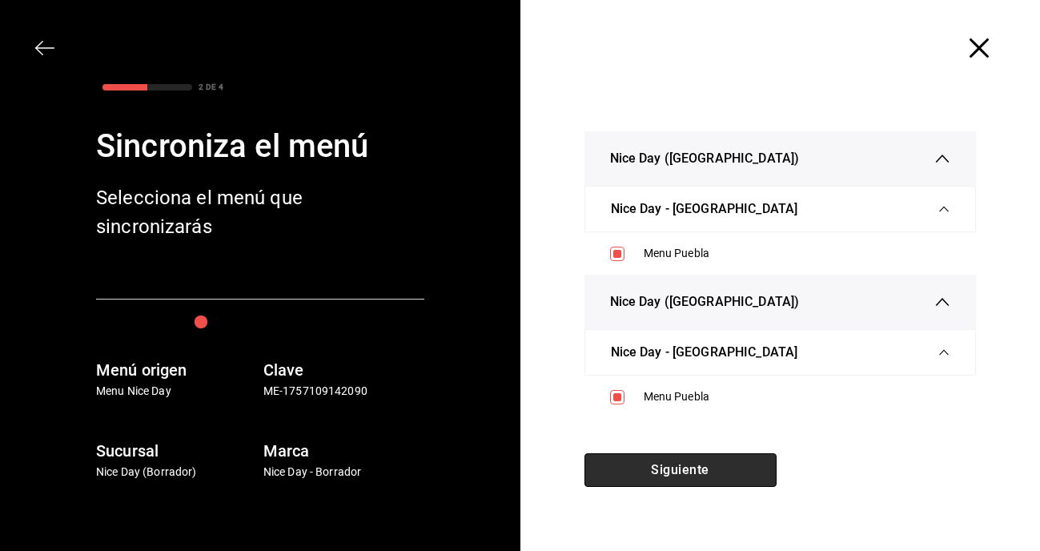
click at [646, 472] on button "Siguiente" at bounding box center [680, 470] width 192 height 34
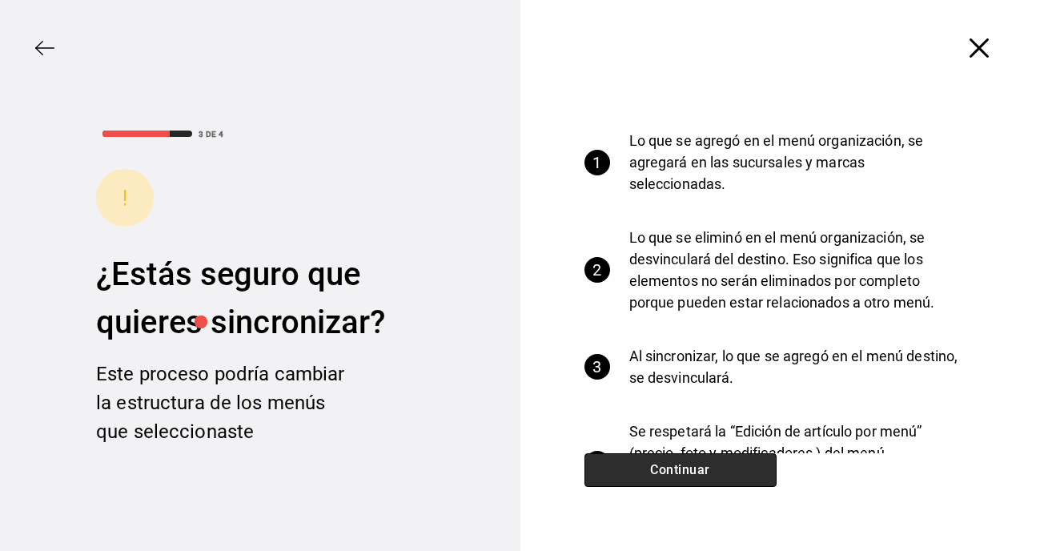
click at [646, 472] on button "Continuar" at bounding box center [680, 470] width 192 height 34
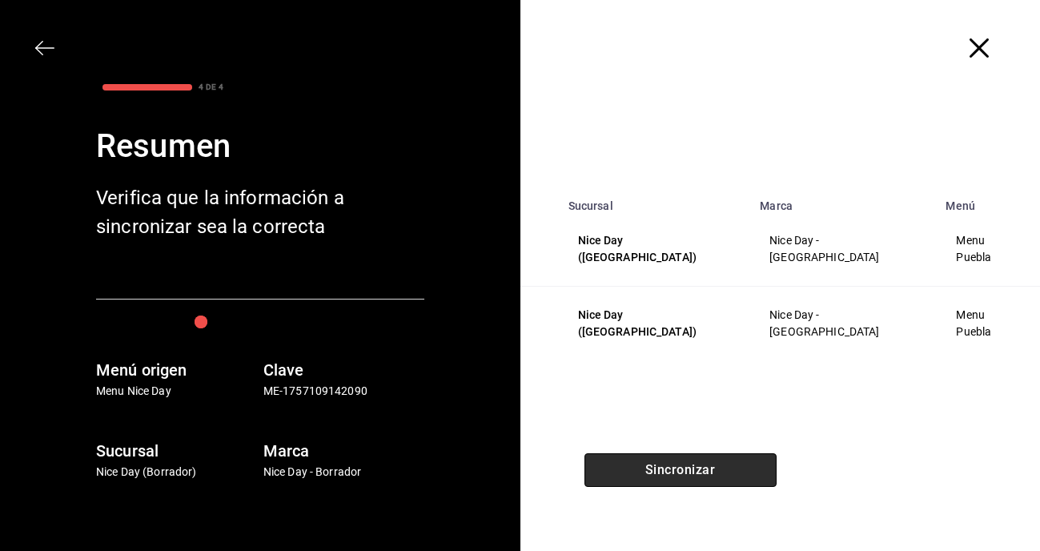
click at [655, 478] on button "Sincronizar" at bounding box center [680, 470] width 192 height 34
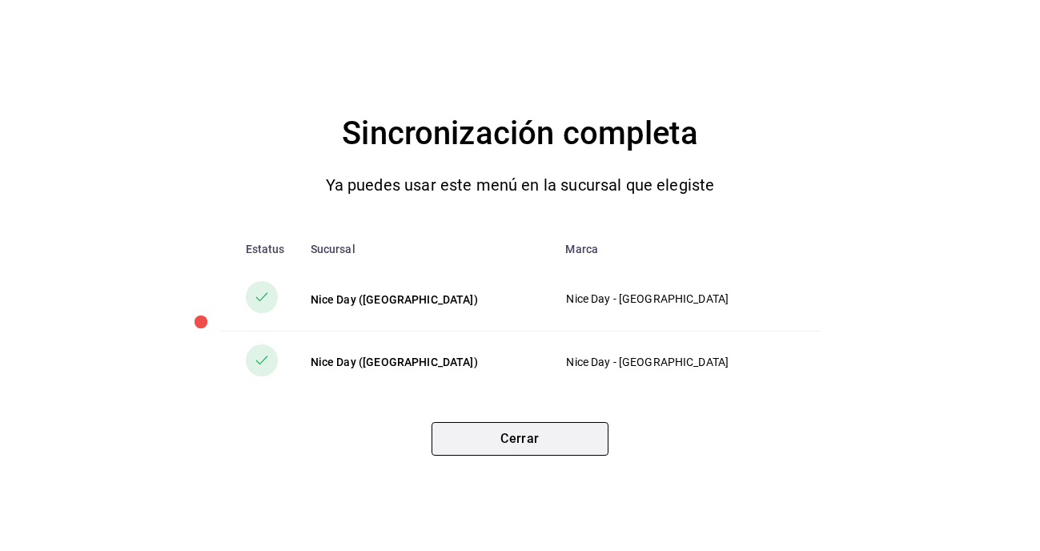
click at [537, 441] on button "Cerrar" at bounding box center [519, 439] width 177 height 34
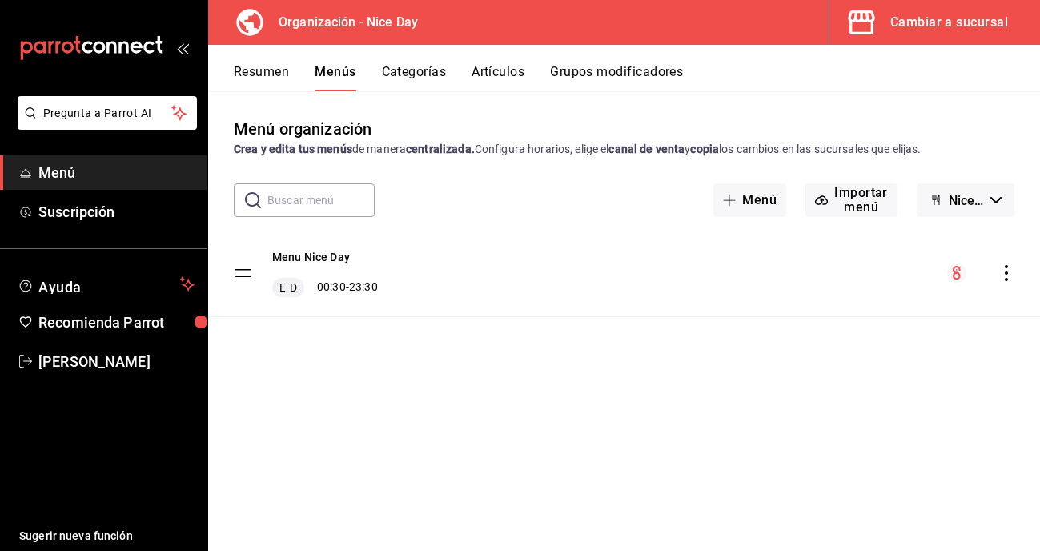
click at [376, 523] on div "Menú organización Crea y edita tus menús de manera centralizada. Configura hora…" at bounding box center [623, 333] width 831 height 433
